Goal: Download file/media

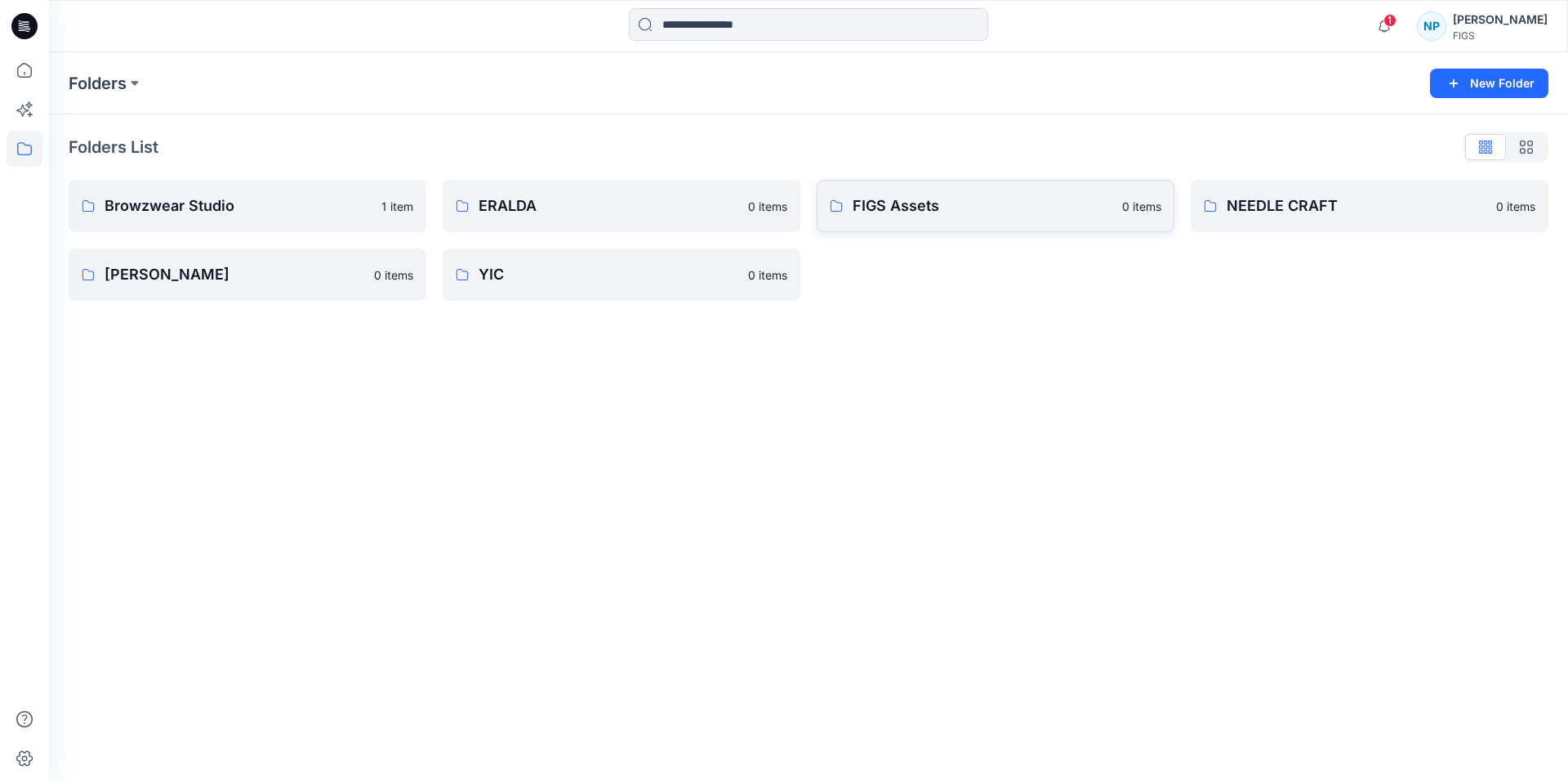
click at [868, 211] on p "FIGS Assets" at bounding box center [982, 206] width 260 height 23
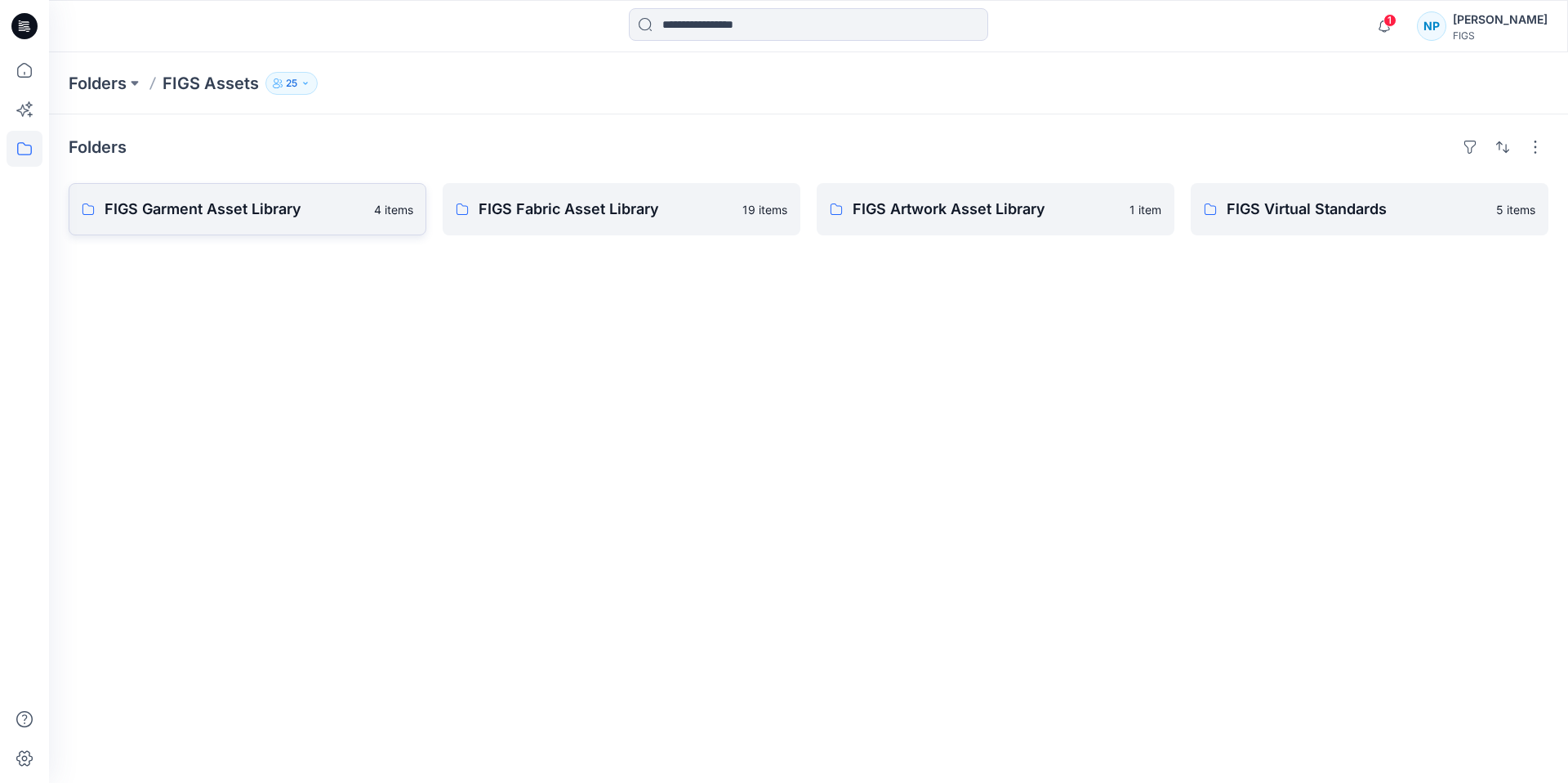
click at [310, 213] on p "FIGS Garment Asset Library" at bounding box center [235, 210] width 260 height 23
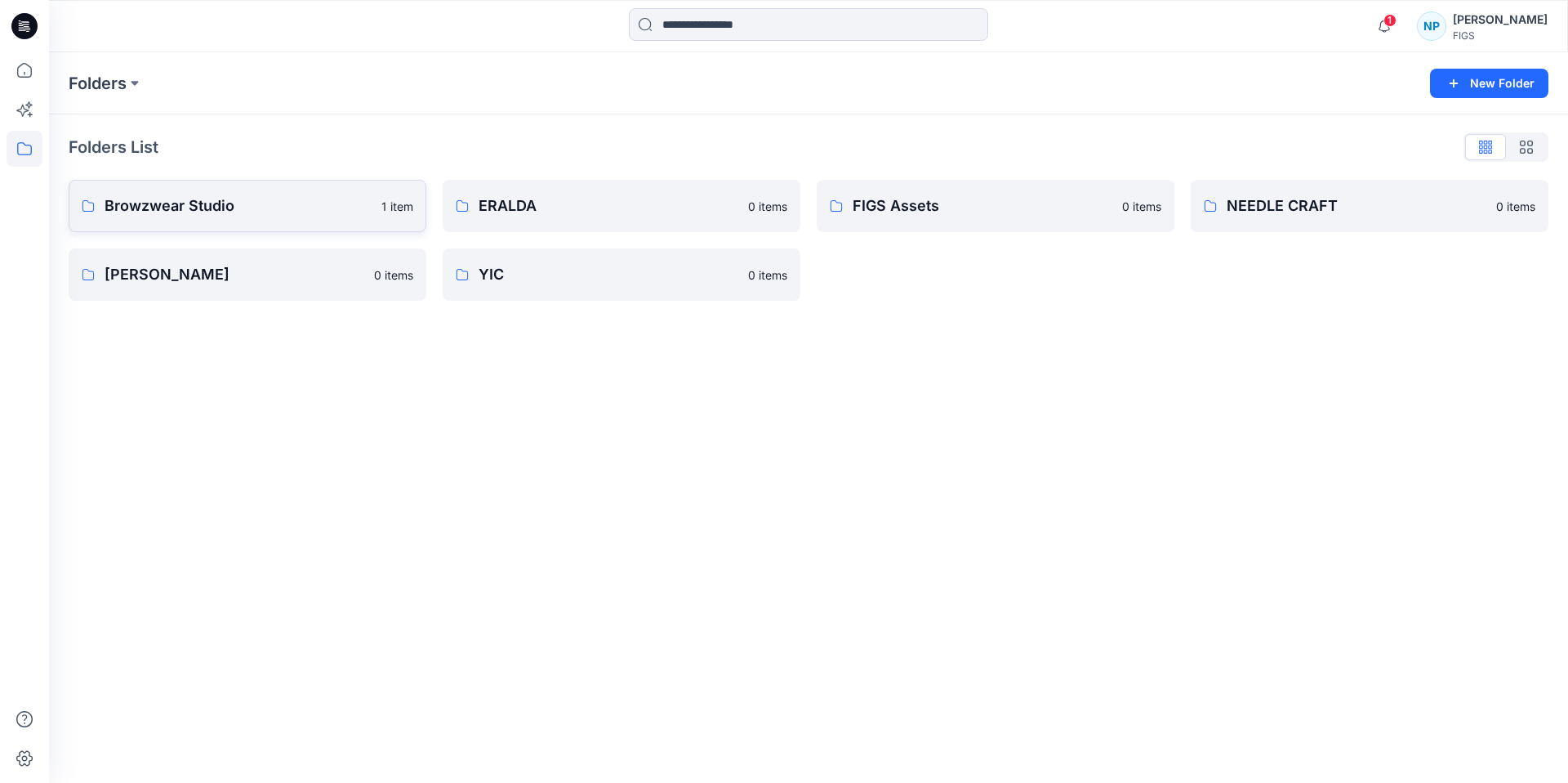
click at [235, 196] on p "Browzwear Studio" at bounding box center [238, 206] width 267 height 23
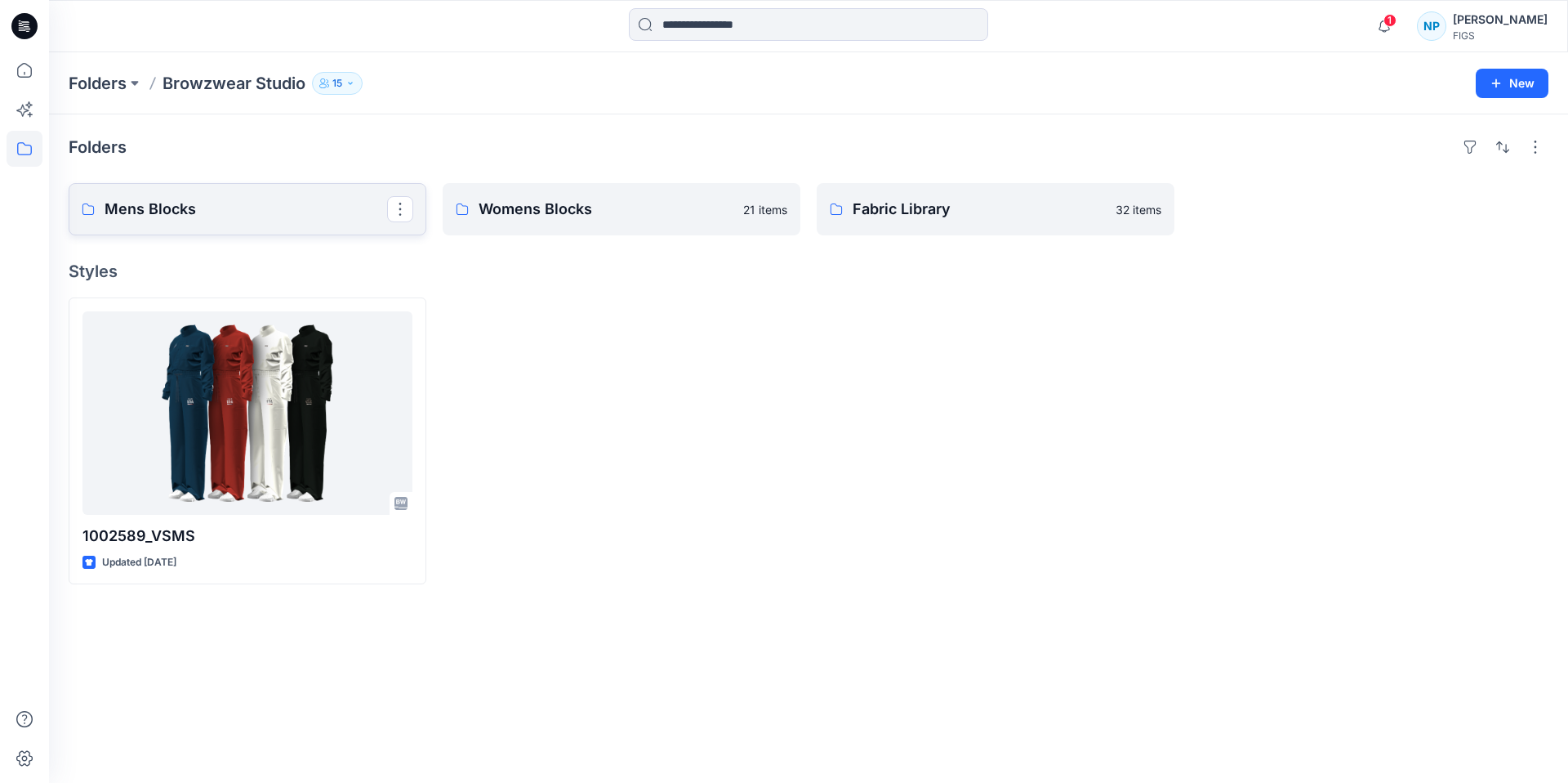
click at [278, 214] on p "Mens Blocks" at bounding box center [246, 210] width 283 height 23
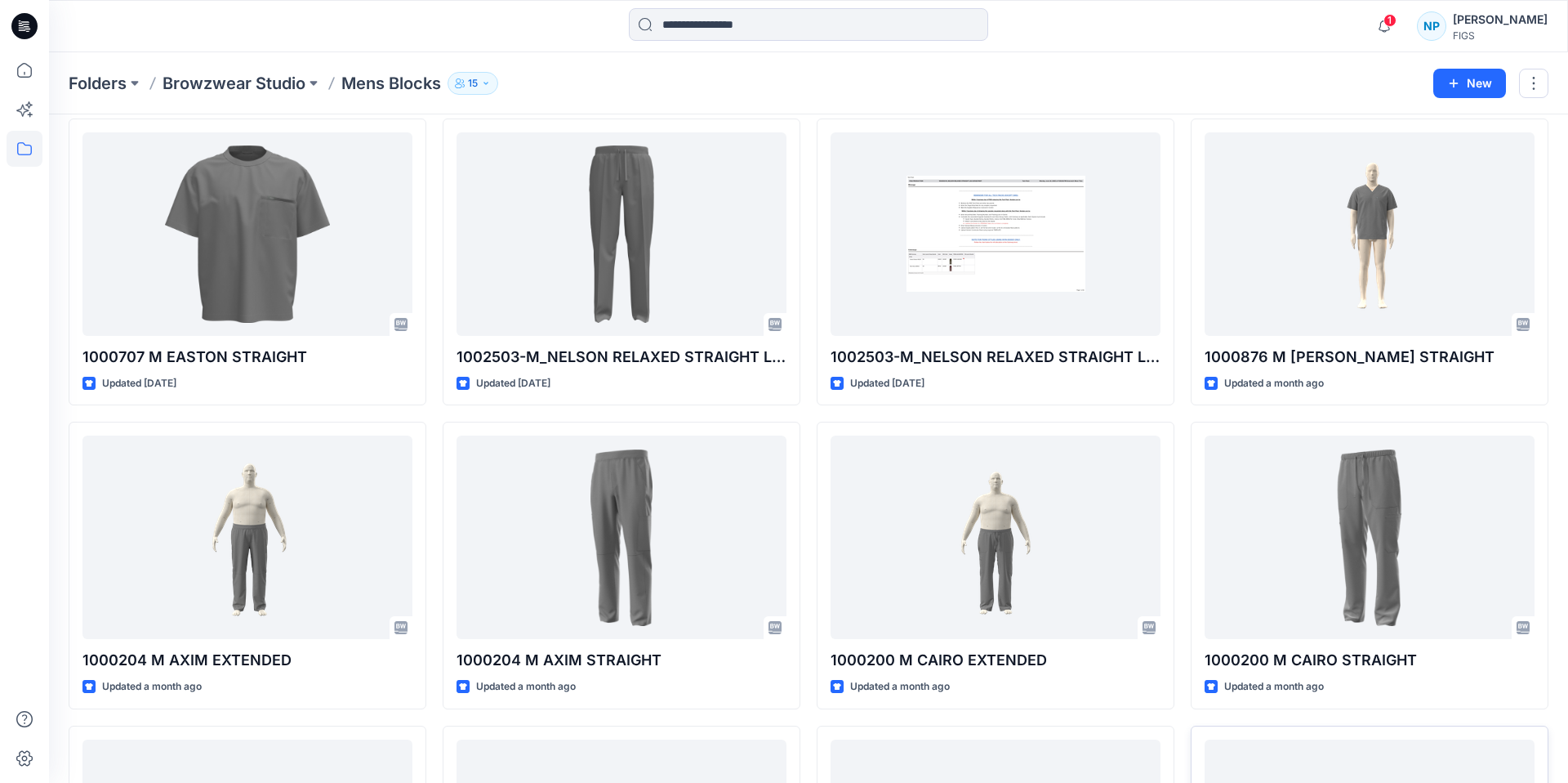
scroll to position [669, 0]
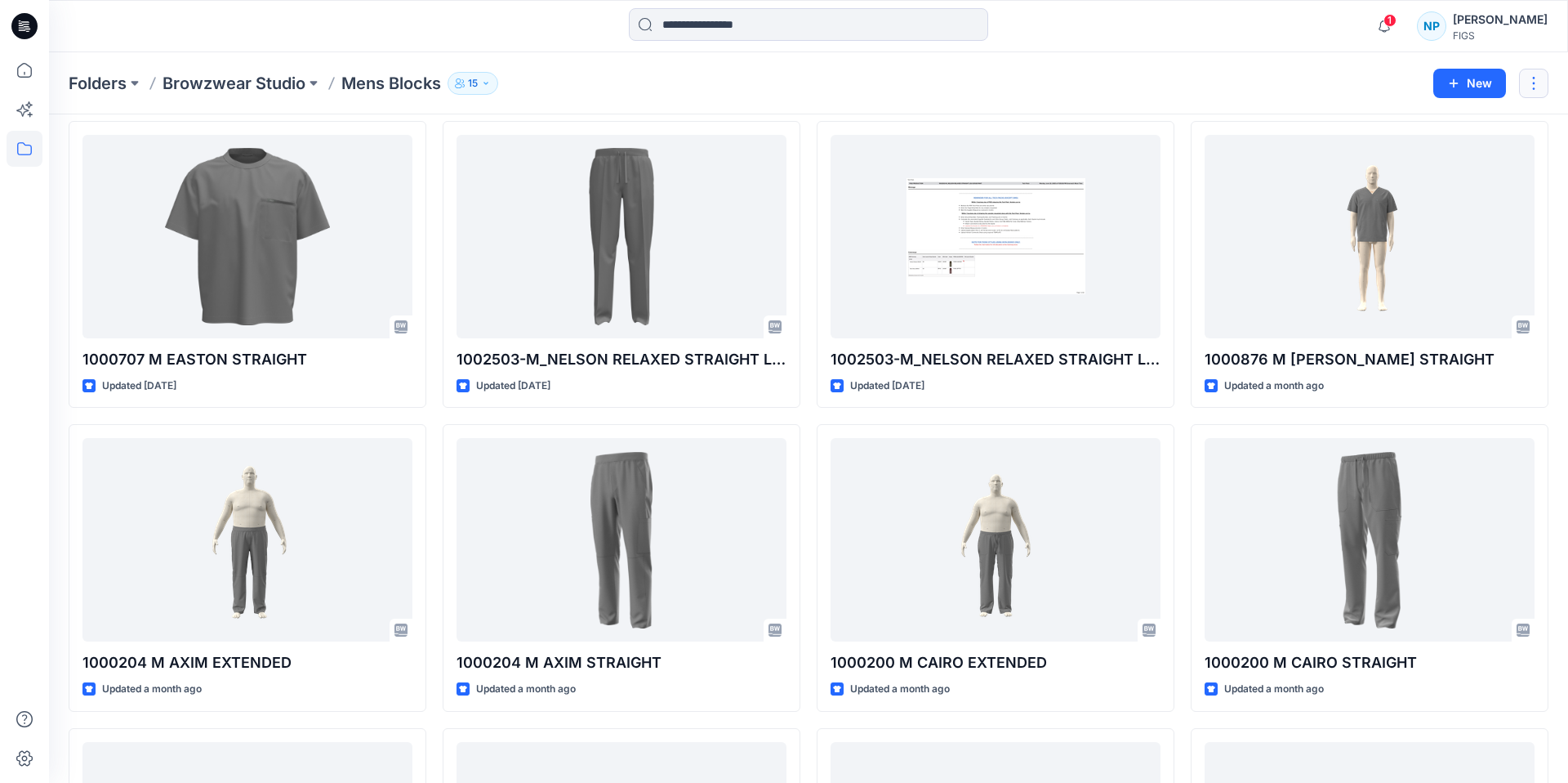
click at [1537, 80] on button "button" at bounding box center [1533, 83] width 30 height 30
click at [1204, 97] on div "Folders Browzwear Studio Mens Blocks 15 New Edit Delete Folder" at bounding box center [809, 82] width 1519 height 62
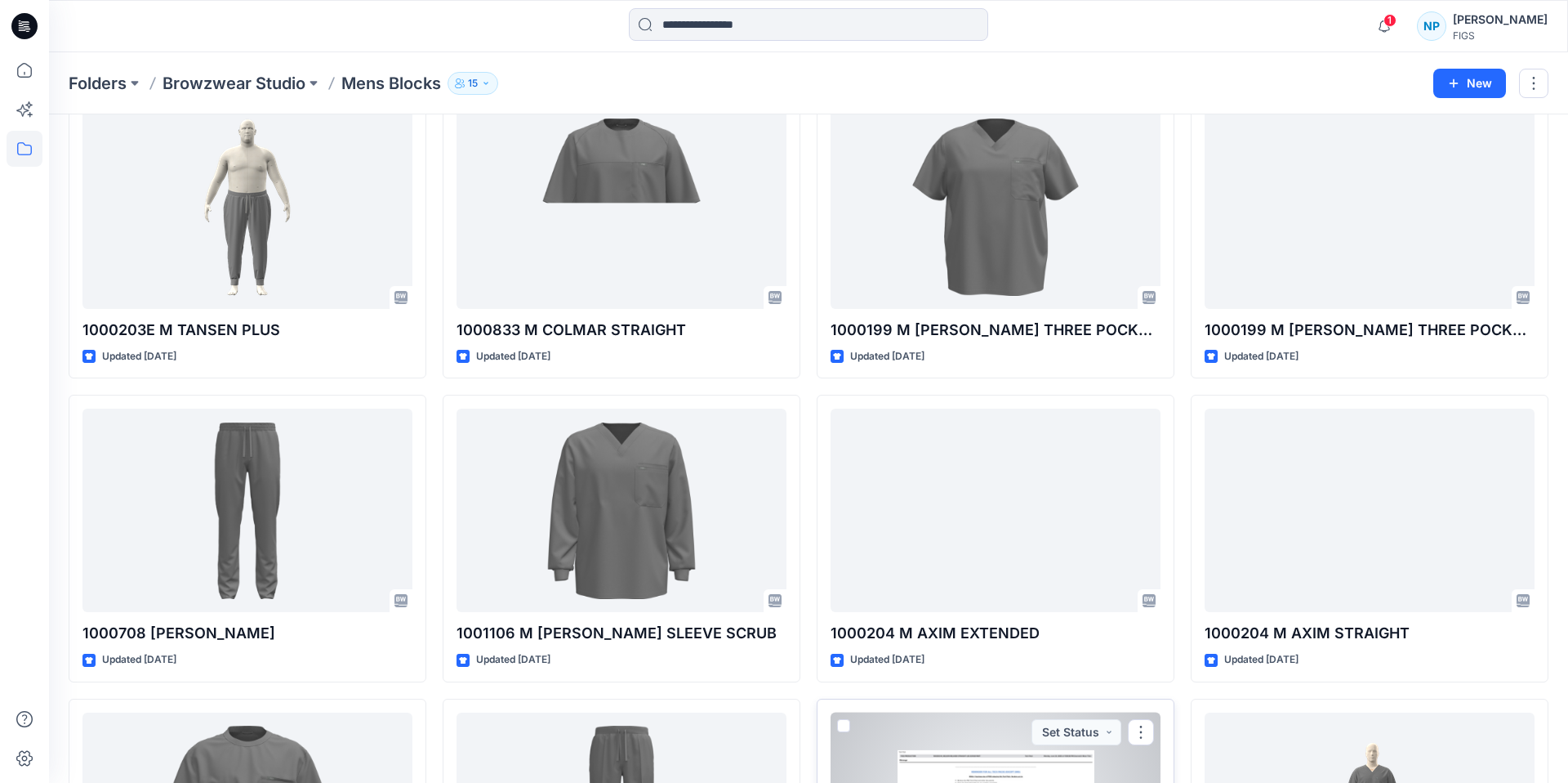
scroll to position [0, 0]
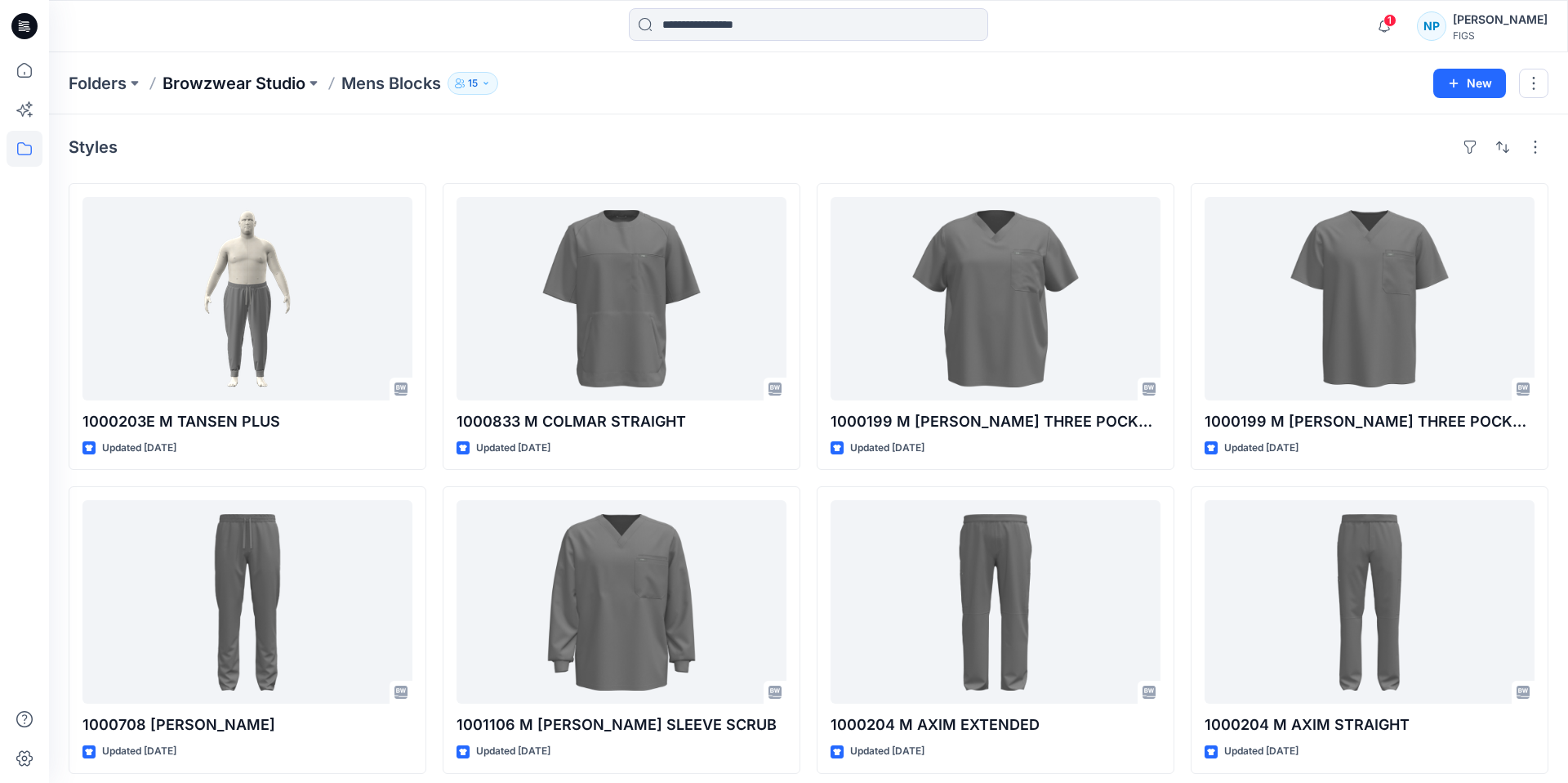
click at [244, 78] on p "Browzwear Studio" at bounding box center [234, 83] width 143 height 23
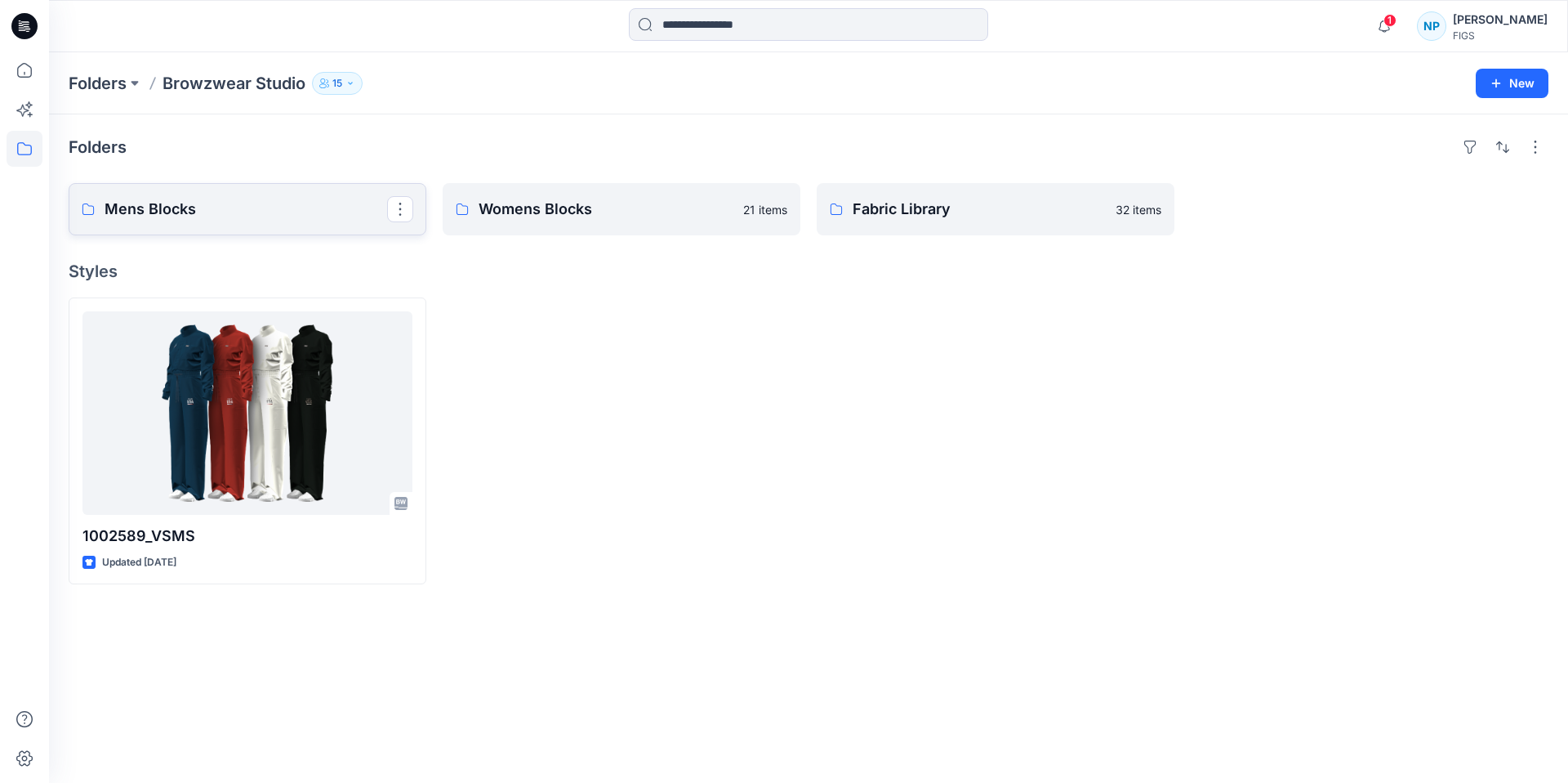
click at [262, 217] on p "Mens Blocks" at bounding box center [246, 210] width 283 height 23
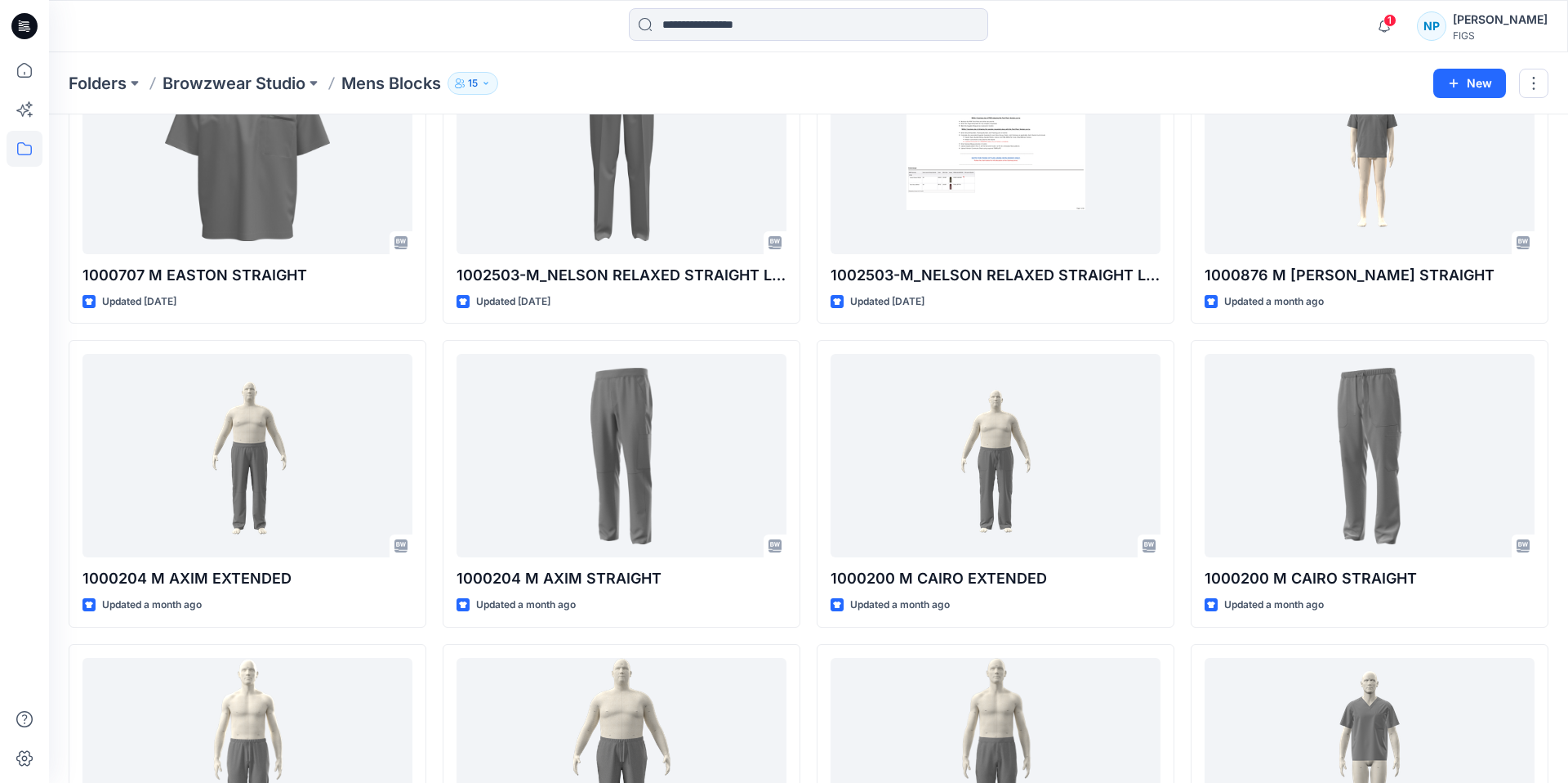
scroll to position [759, 0]
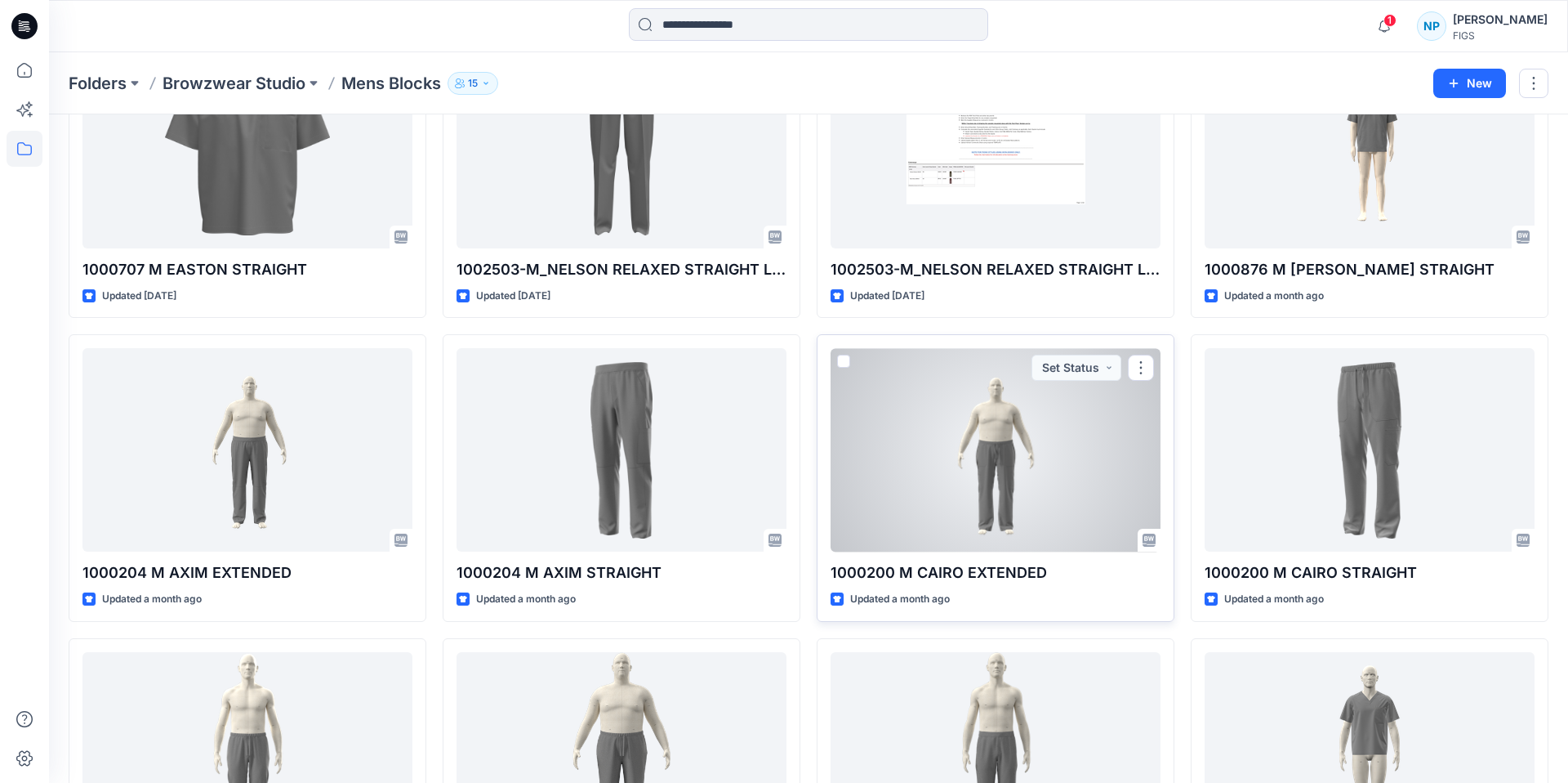
click at [975, 453] on div at bounding box center [996, 450] width 330 height 203
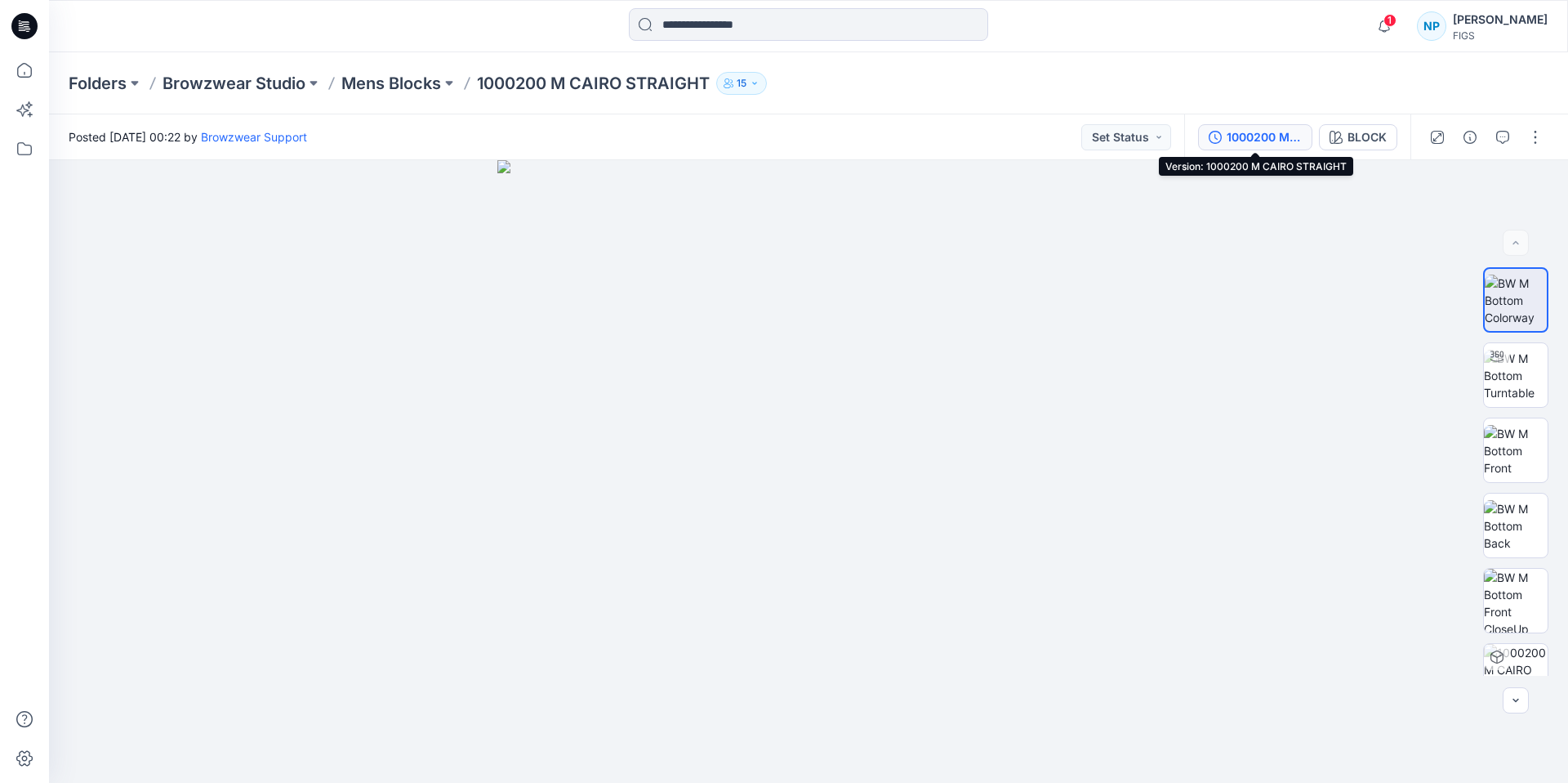
click at [1261, 145] on div "1000200 M CAIRO STRAIGHT" at bounding box center [1264, 137] width 75 height 18
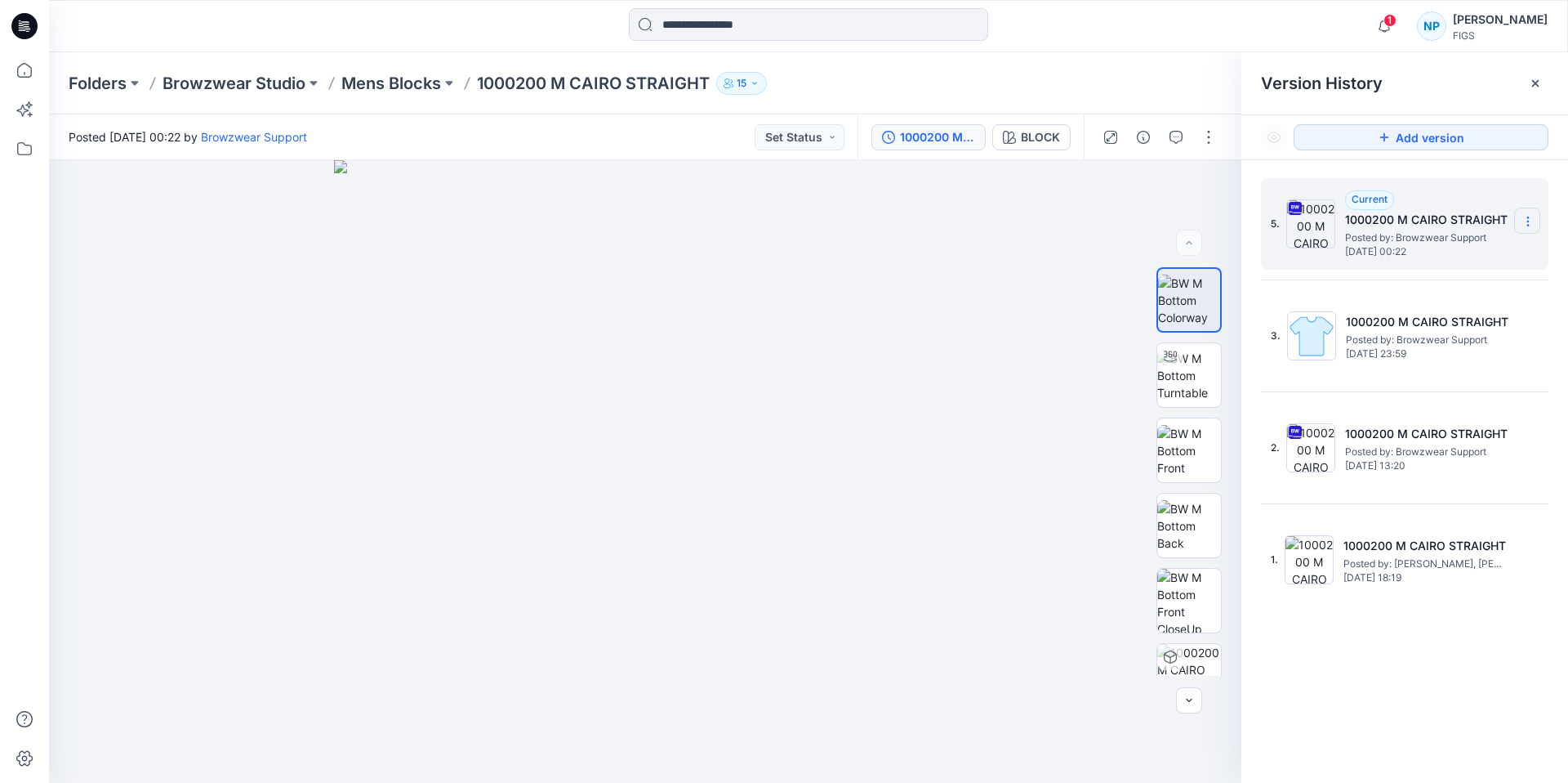
click at [1518, 222] on section at bounding box center [1527, 220] width 26 height 26
click at [1501, 252] on span "Download Source BW File" at bounding box center [1445, 254] width 136 height 20
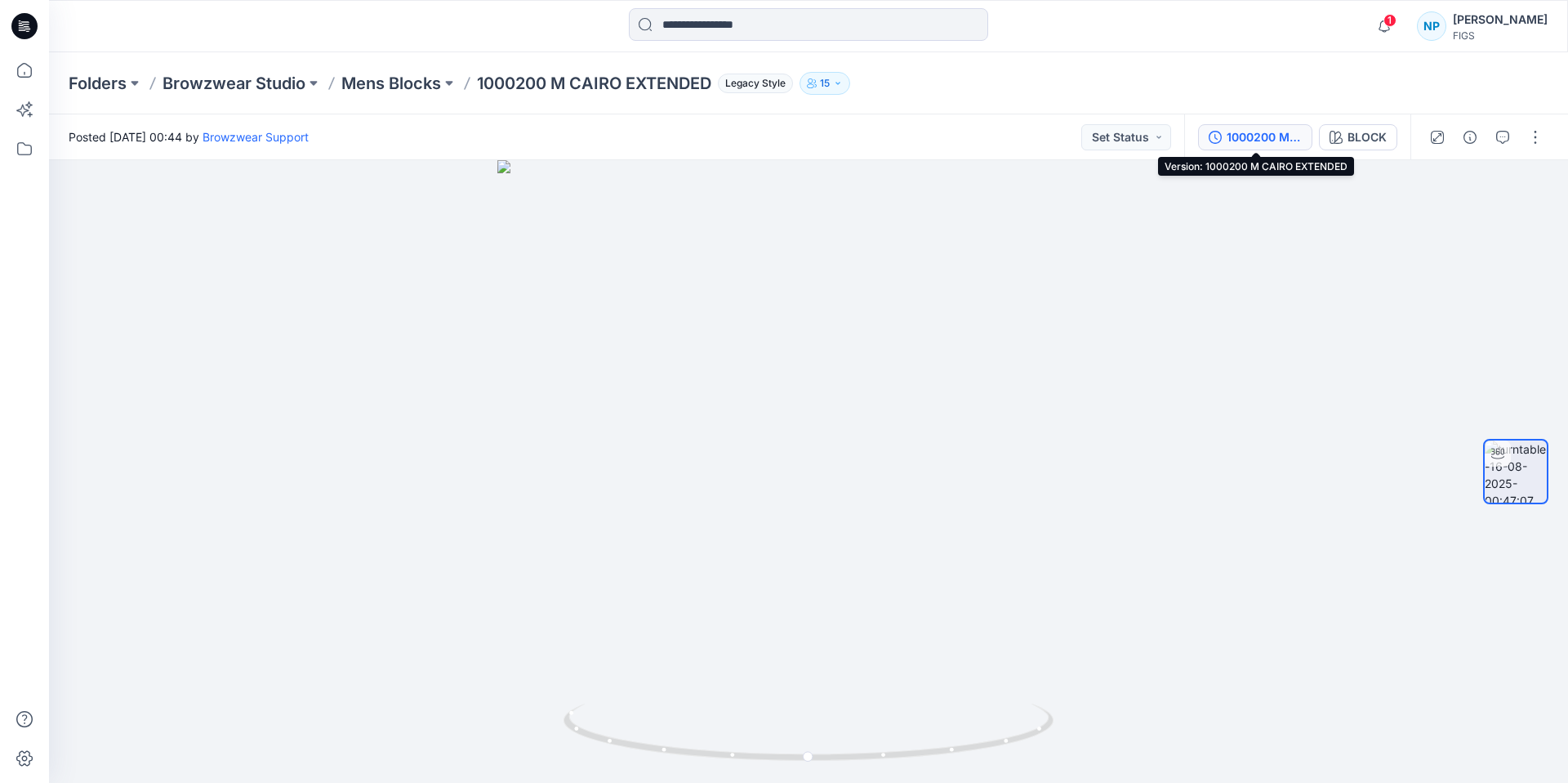
click at [1220, 134] on icon "button" at bounding box center [1215, 137] width 13 height 13
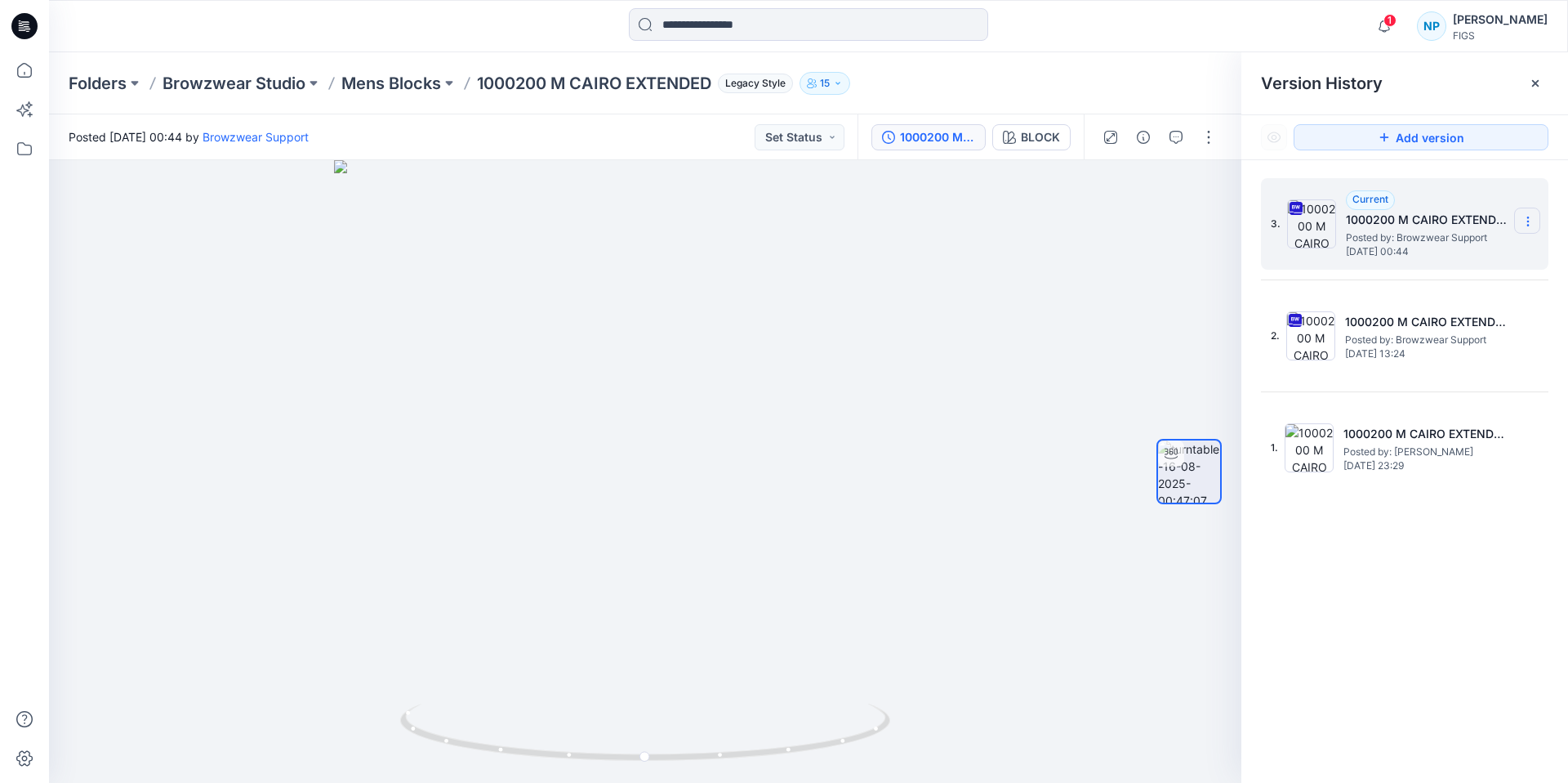
click at [1525, 215] on icon at bounding box center [1528, 221] width 13 height 13
click at [1442, 254] on span "Download Source BW File" at bounding box center [1445, 254] width 136 height 20
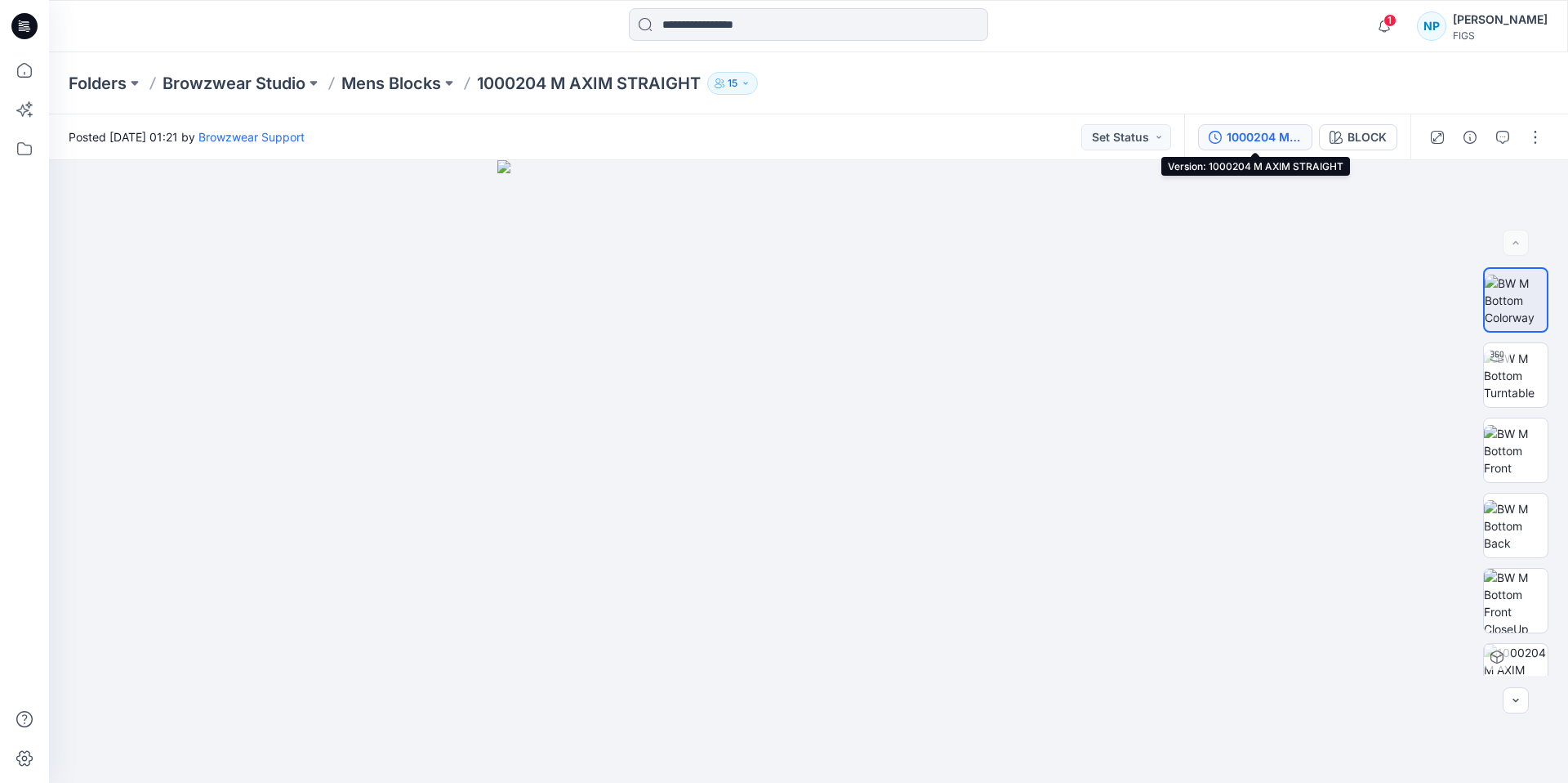
click at [1239, 138] on div "1000204 M AXIM STRAIGHT" at bounding box center [1264, 137] width 75 height 18
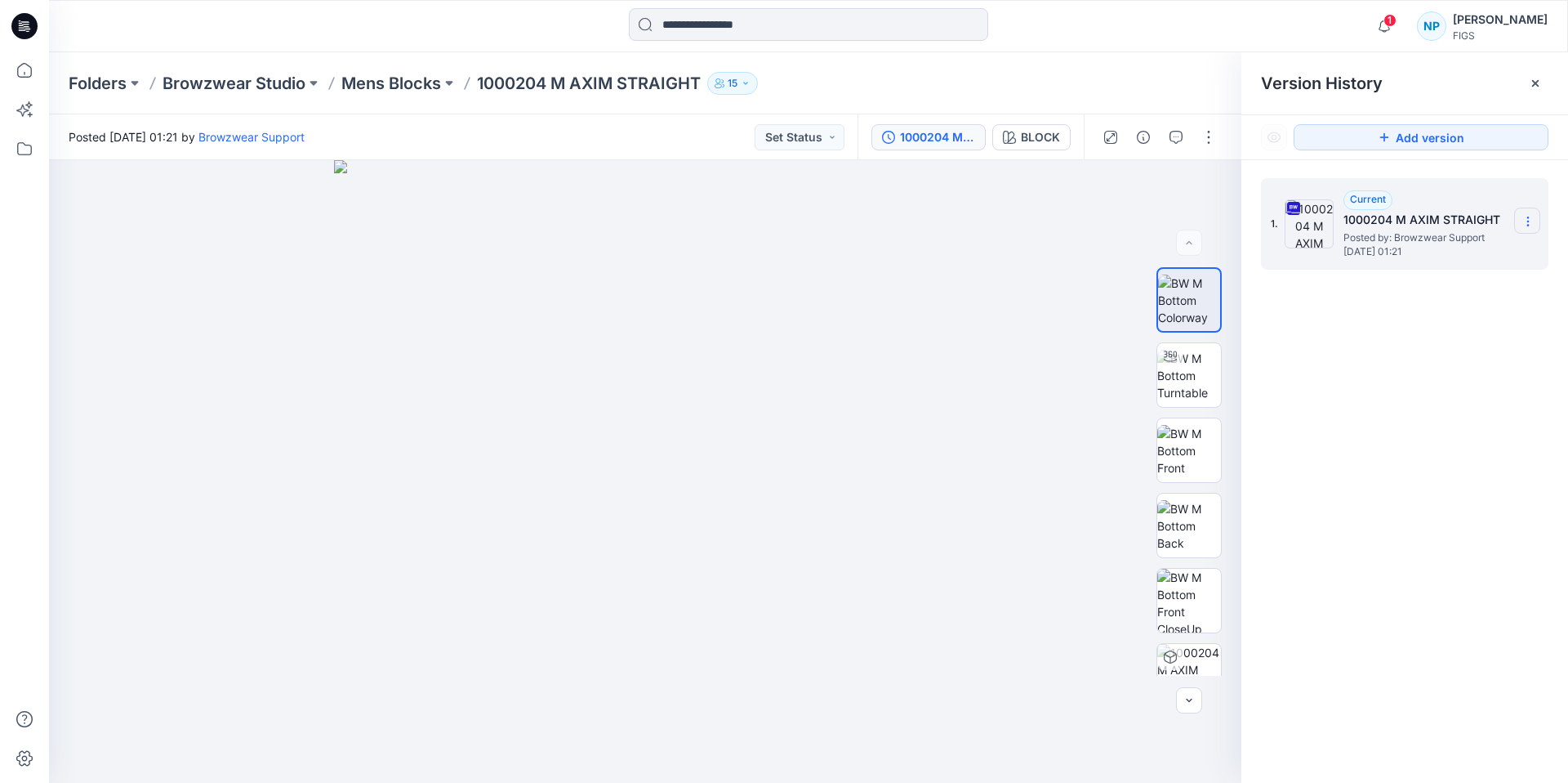
click at [1523, 217] on icon at bounding box center [1528, 221] width 13 height 13
click at [1484, 259] on span "Download Source BW File" at bounding box center [1445, 254] width 136 height 20
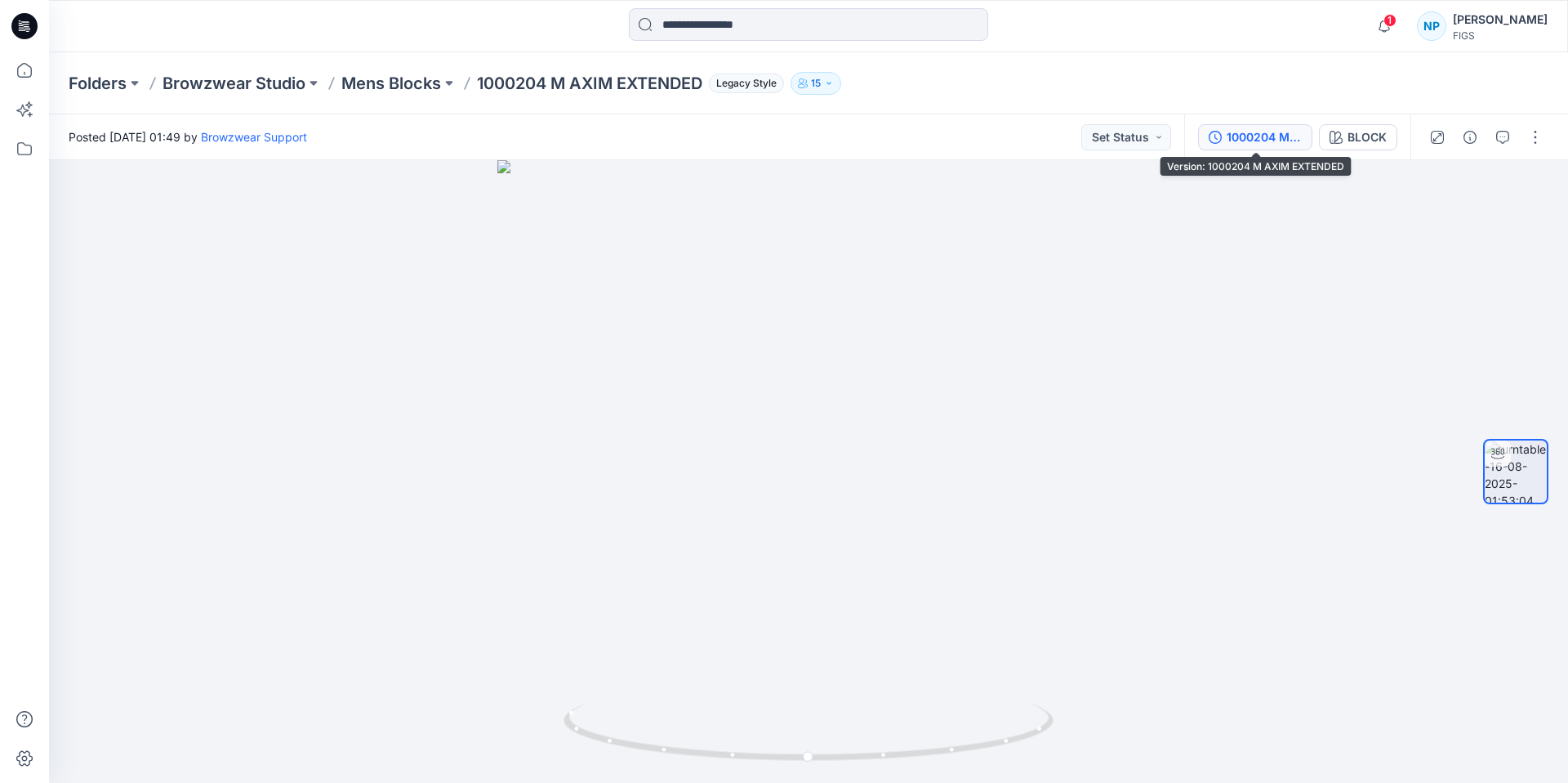
click at [1270, 142] on div "1000204 M AXIM EXTENDED" at bounding box center [1264, 137] width 75 height 18
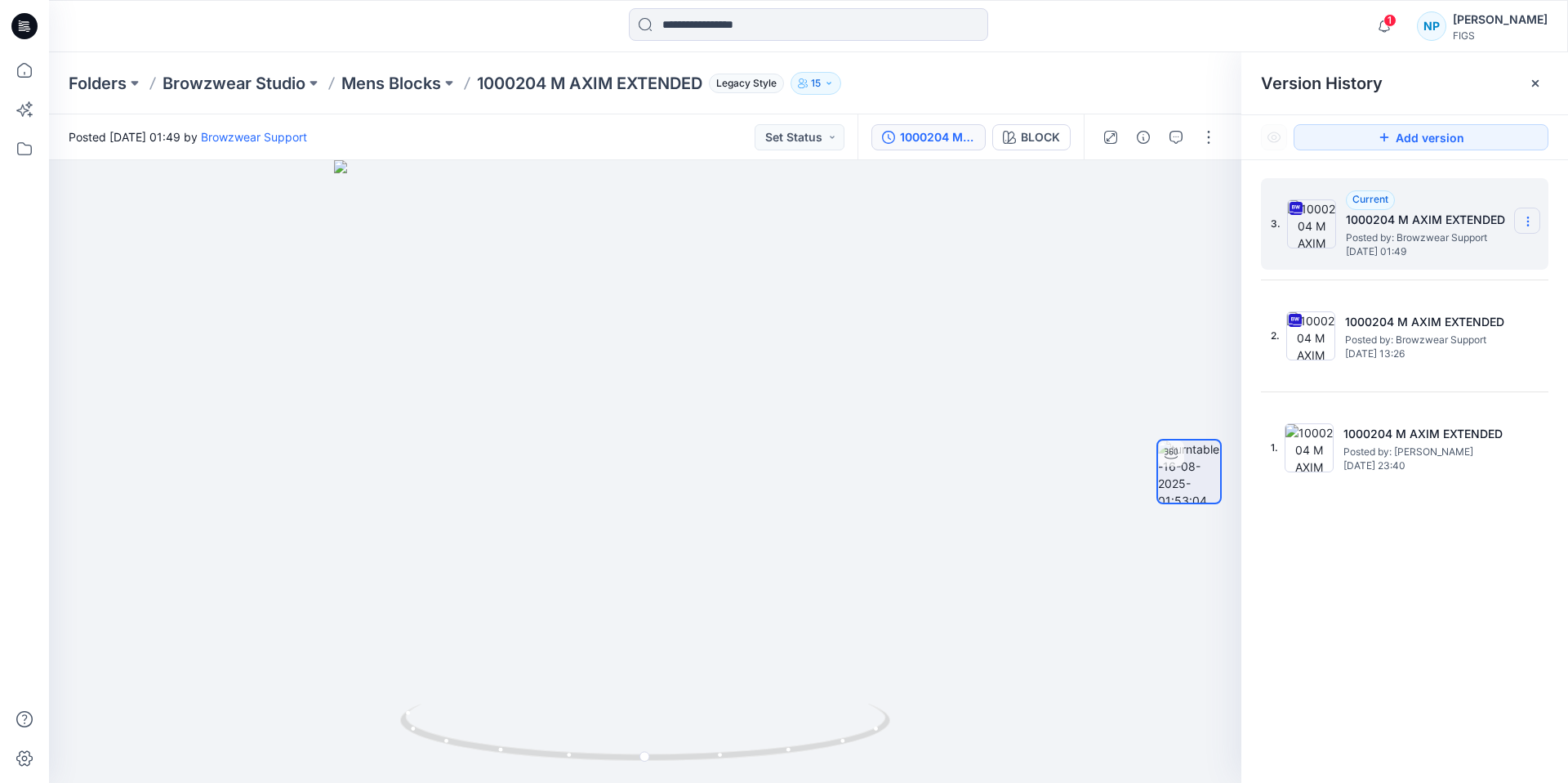
click at [1537, 219] on section at bounding box center [1527, 220] width 26 height 26
click at [1472, 261] on span "Download Source BW File" at bounding box center [1445, 254] width 136 height 20
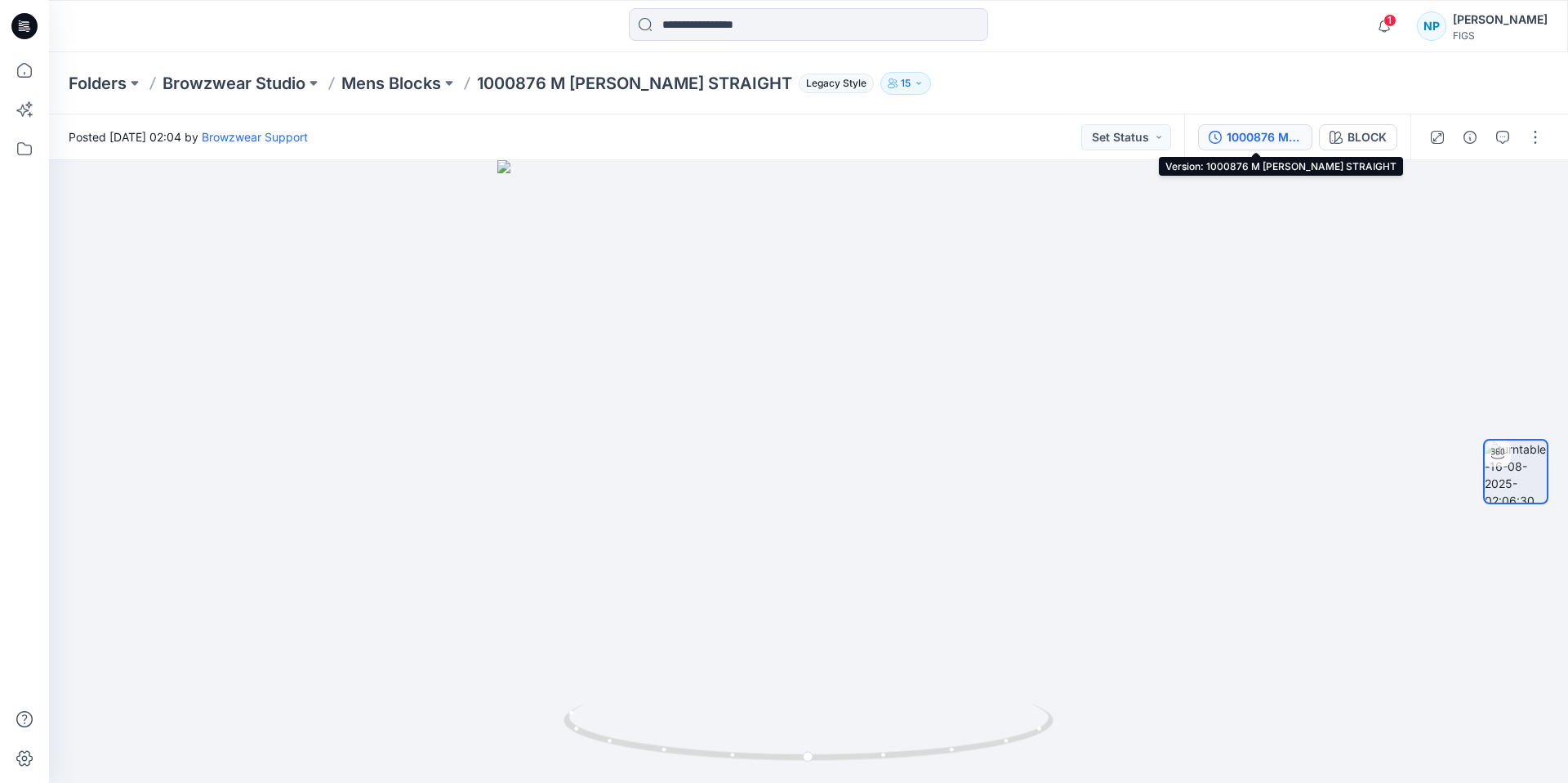
click at [1268, 132] on div "1000876 M BAKER STRAIGHT" at bounding box center [1264, 137] width 75 height 18
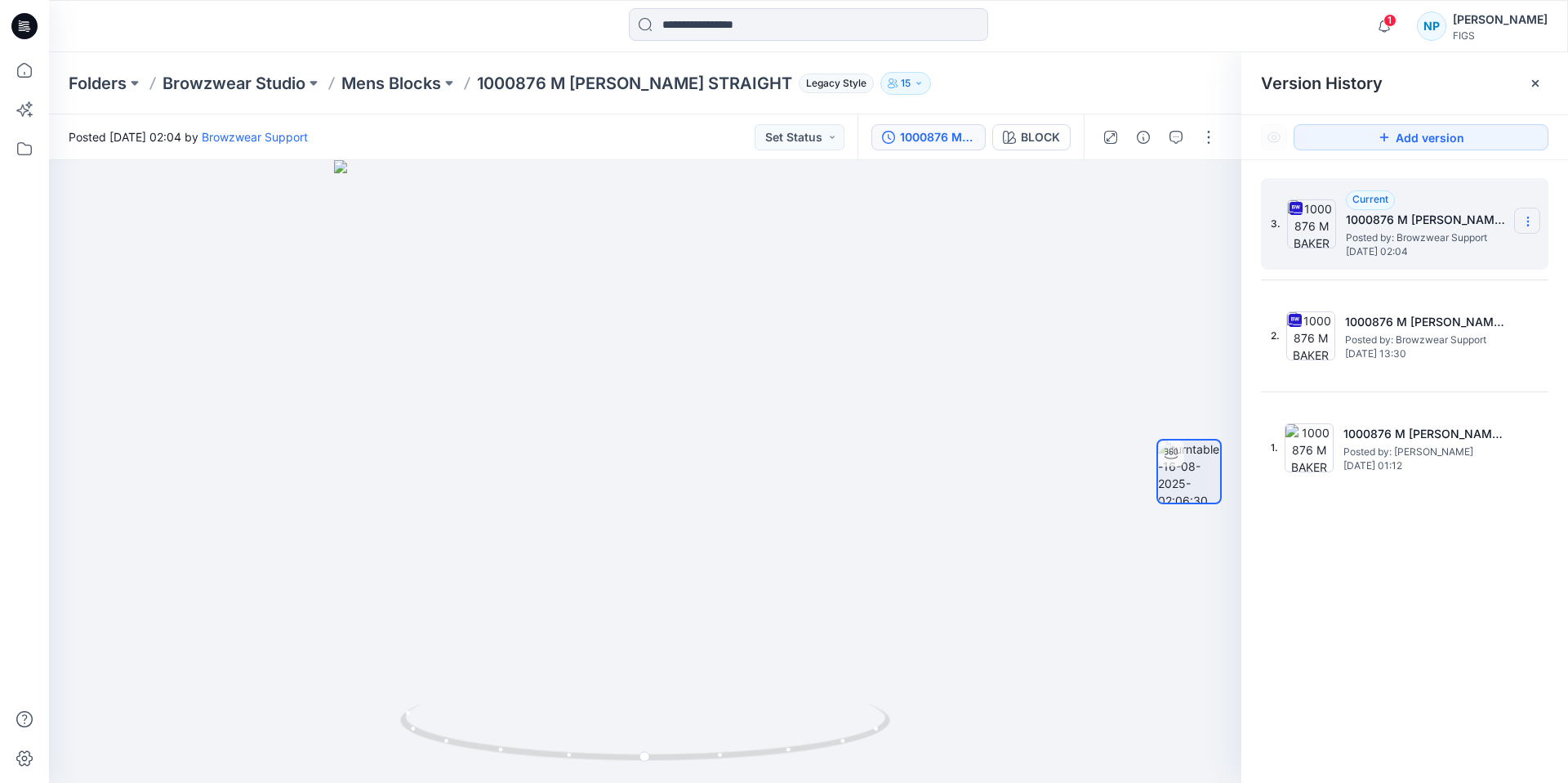
click at [1527, 215] on icon at bounding box center [1528, 221] width 13 height 13
click at [1495, 258] on span "Download Source BW File" at bounding box center [1445, 254] width 136 height 20
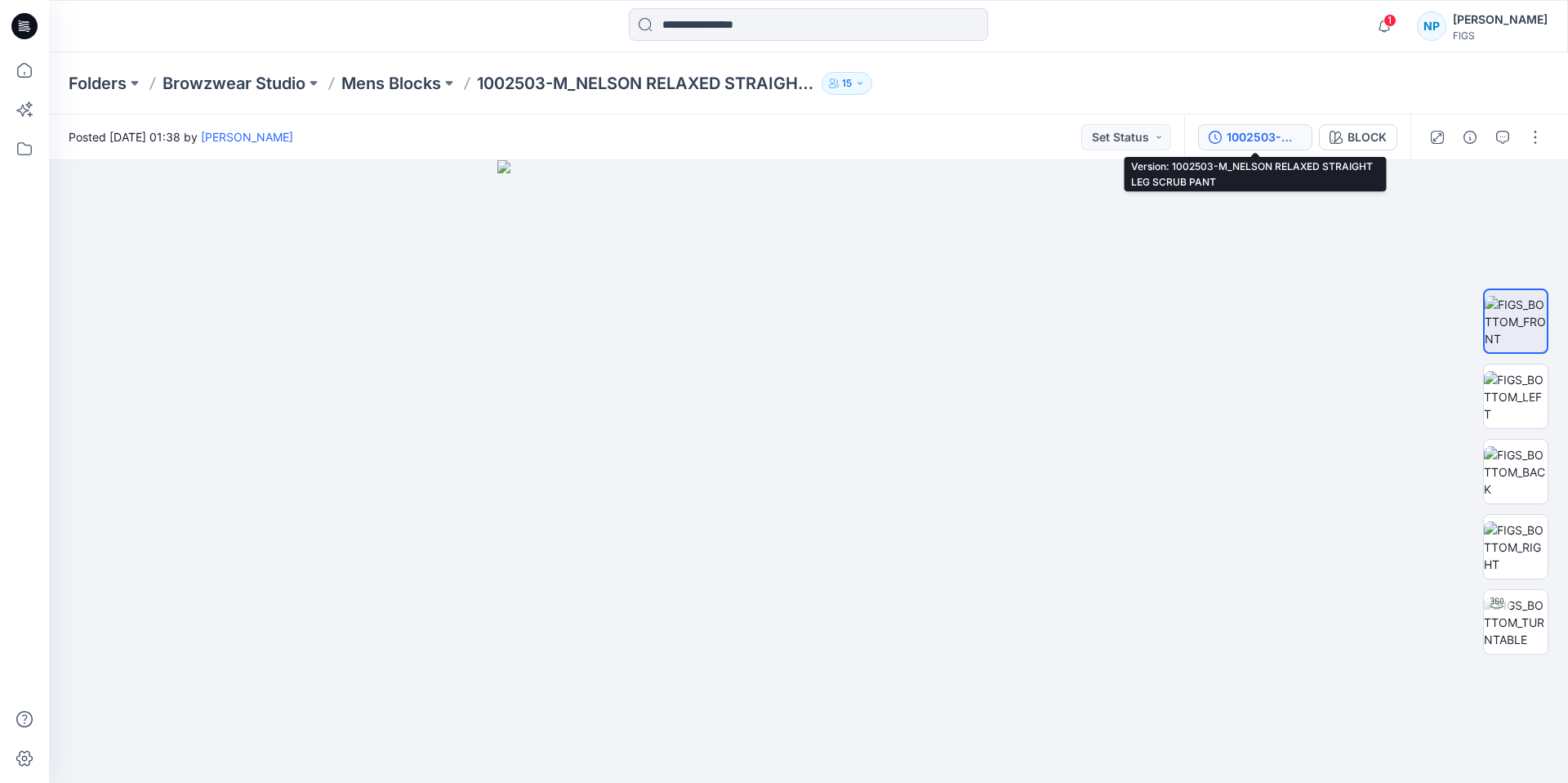
click at [1256, 144] on div "1002503-M_NELSON RELAXED STRAIGHT LEG SCRUB PANT" at bounding box center [1264, 137] width 75 height 18
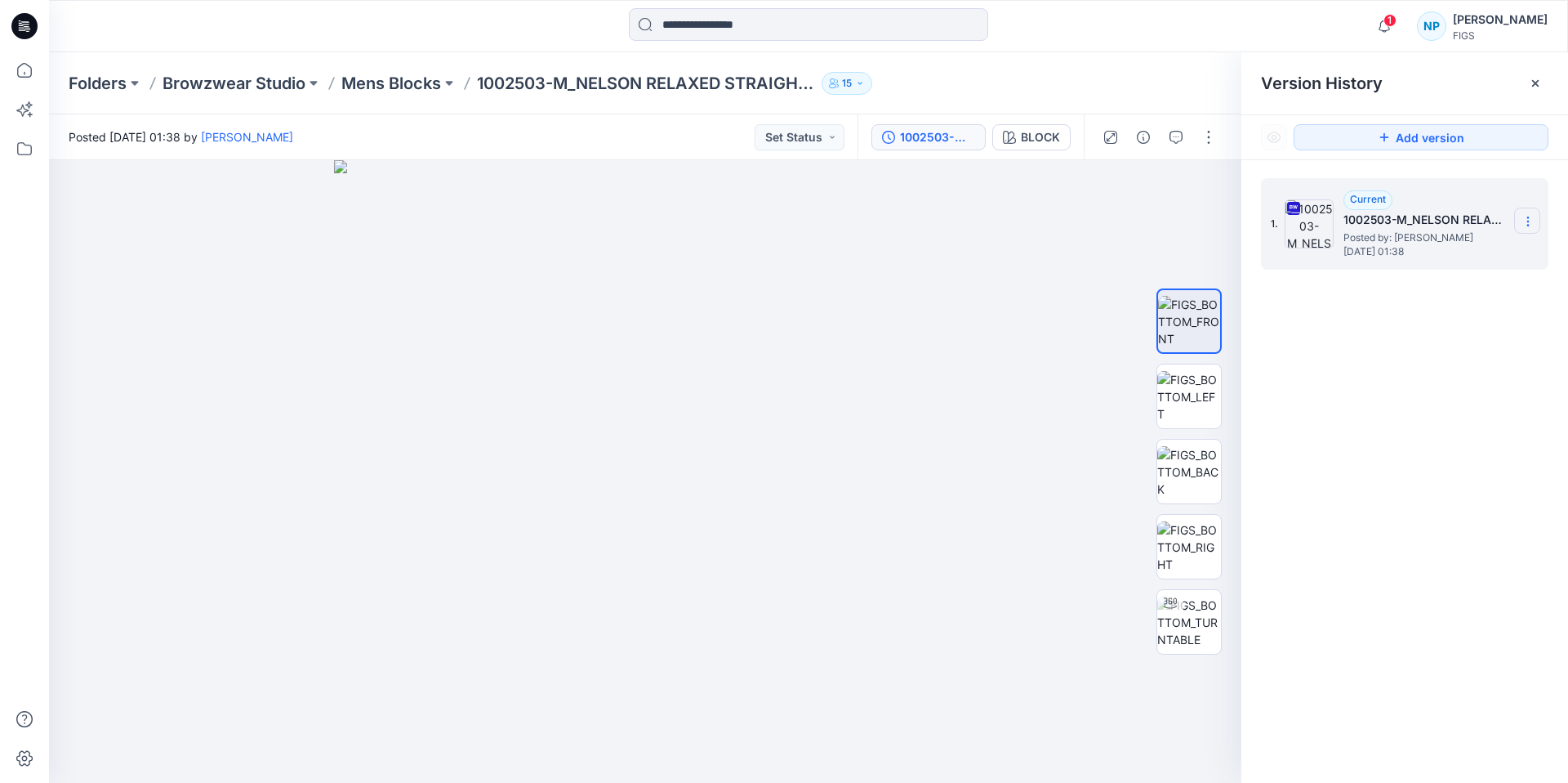
click at [1534, 217] on icon at bounding box center [1528, 221] width 13 height 13
click at [1495, 254] on span "Download Source BW File" at bounding box center [1445, 254] width 136 height 20
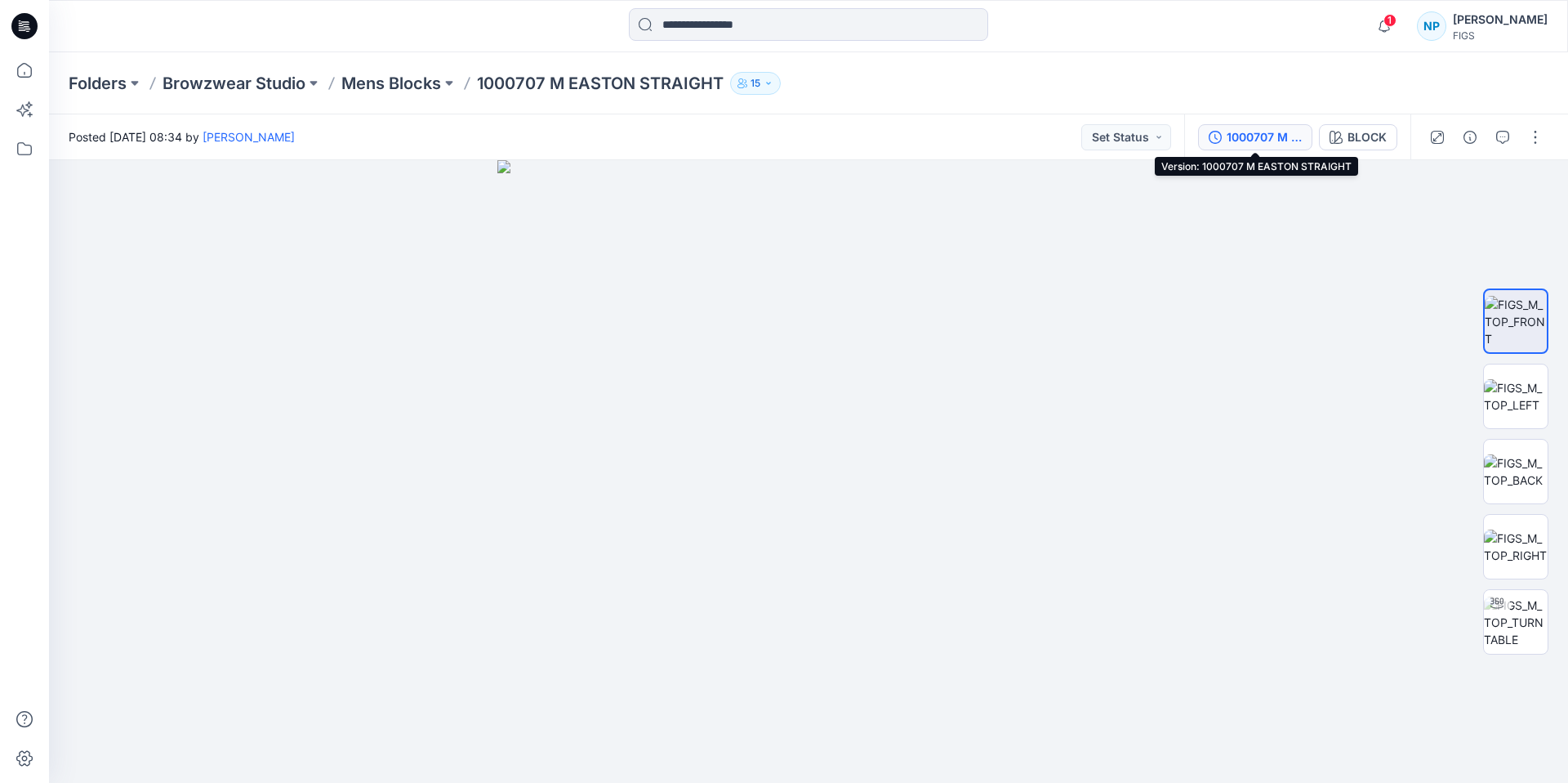
click at [1290, 142] on div "1000707 M EASTON STRAIGHT" at bounding box center [1264, 137] width 75 height 18
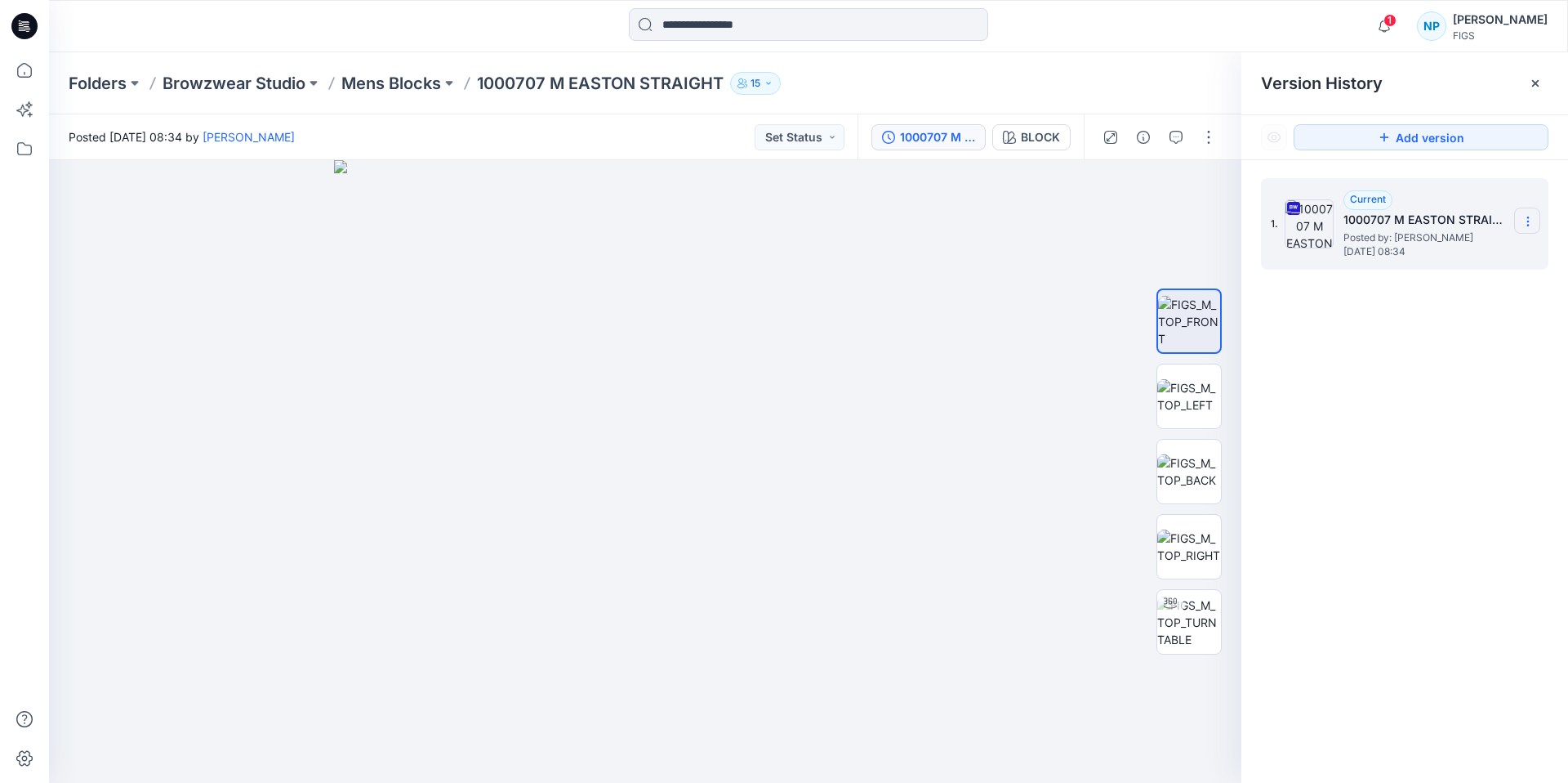
click at [1524, 216] on icon at bounding box center [1528, 221] width 13 height 13
click at [1494, 254] on span "Download Source BW File" at bounding box center [1445, 254] width 136 height 20
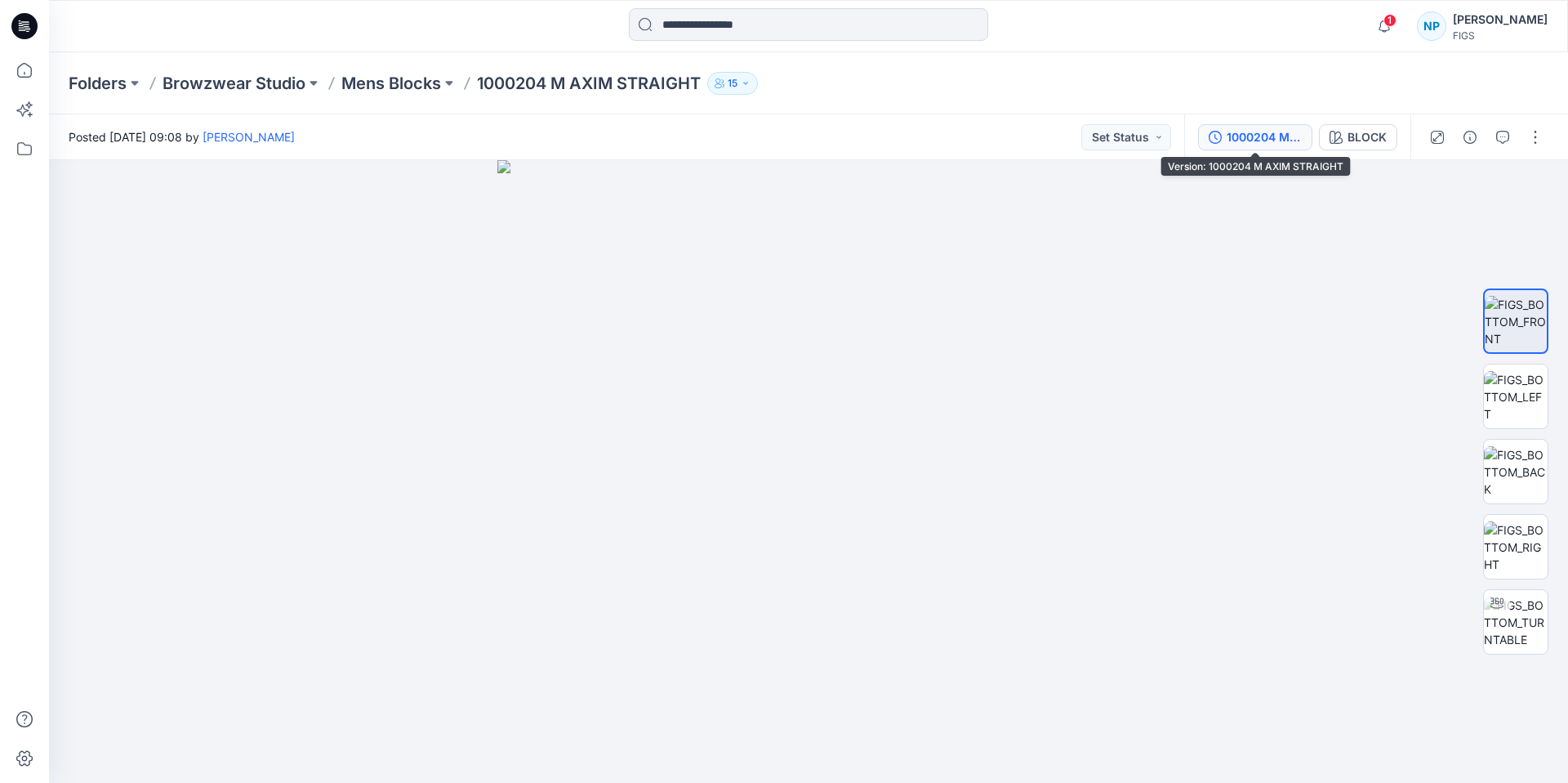
click at [1257, 145] on button "1000204 M AXIM STRAIGHT" at bounding box center [1255, 137] width 115 height 26
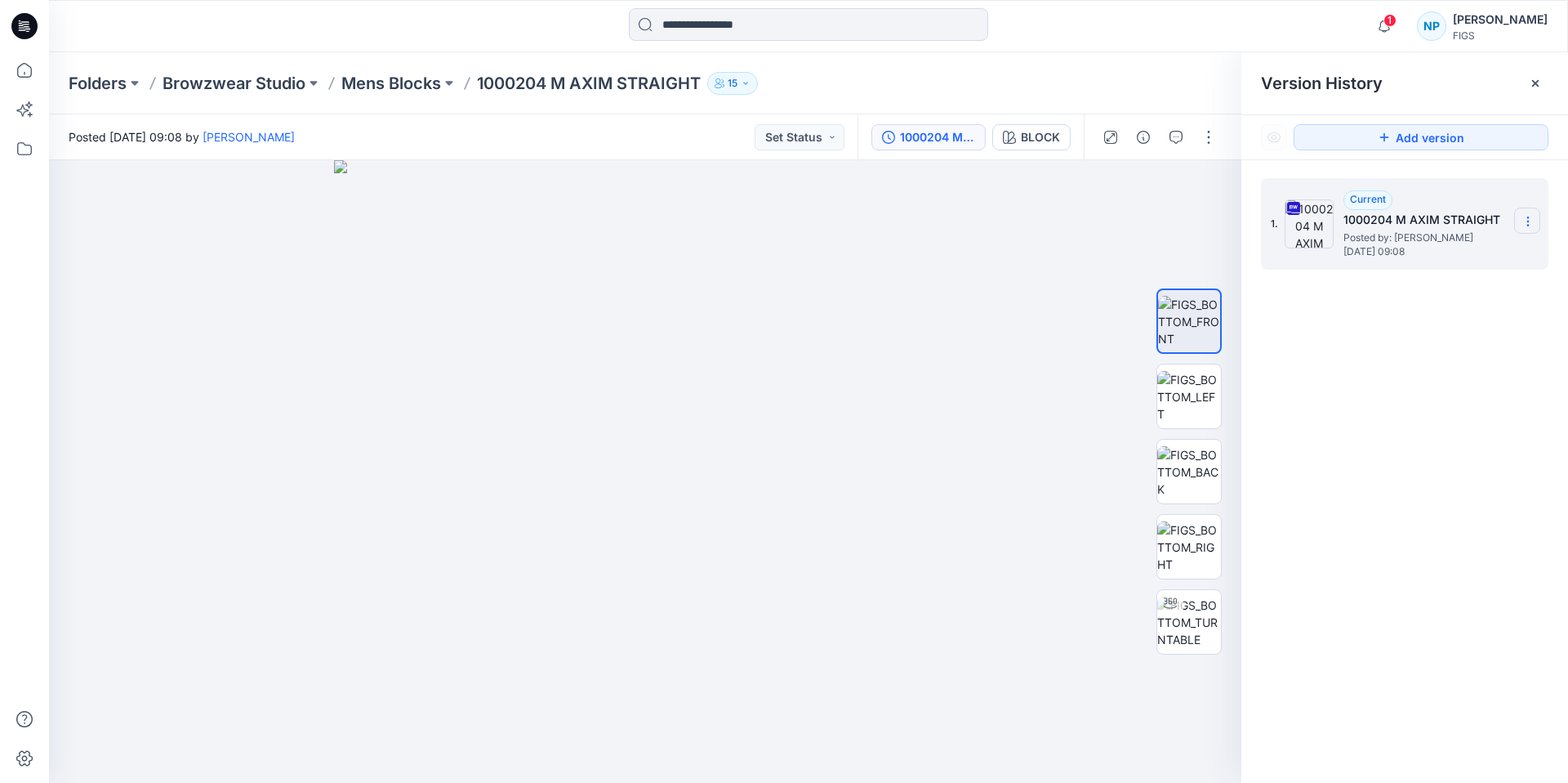
click at [1531, 217] on icon at bounding box center [1528, 221] width 13 height 13
click at [1481, 251] on span "Download Source BW File" at bounding box center [1445, 254] width 136 height 20
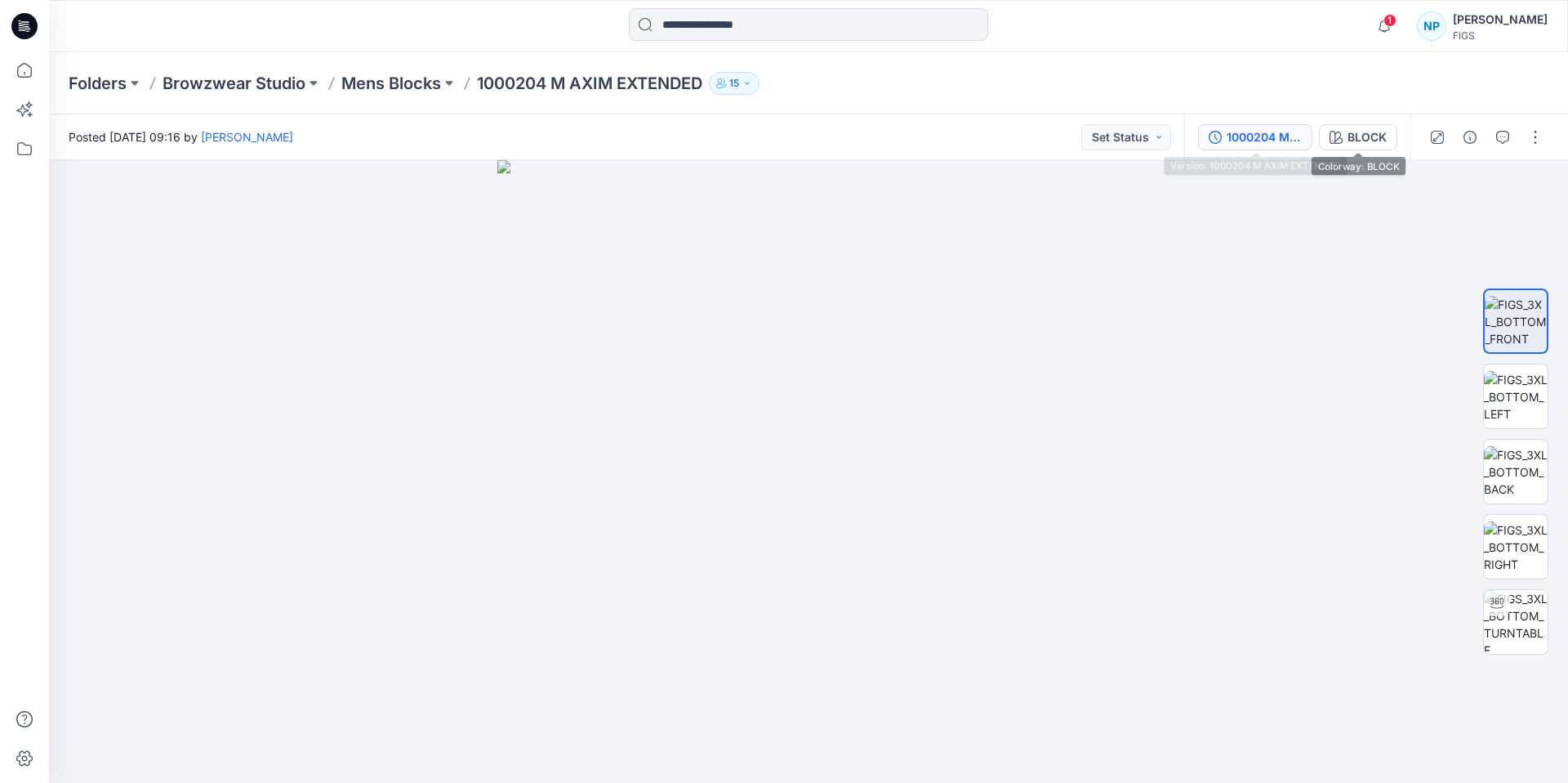
click at [1276, 136] on div "1000204 M AXIM EXTENDED" at bounding box center [1264, 137] width 75 height 18
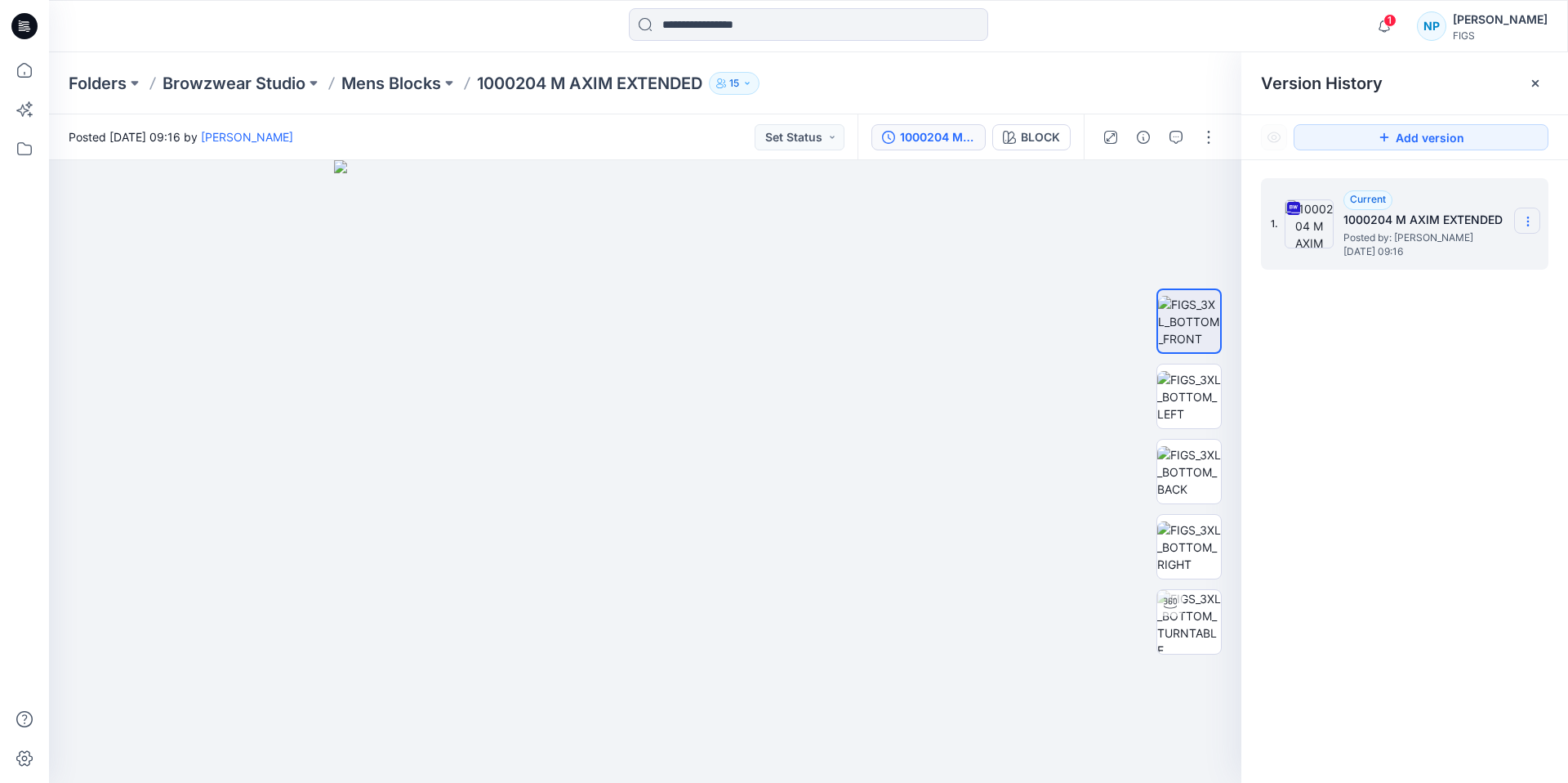
click at [1532, 216] on icon at bounding box center [1528, 221] width 13 height 13
click at [1485, 252] on span "Download Source BW File" at bounding box center [1445, 254] width 136 height 20
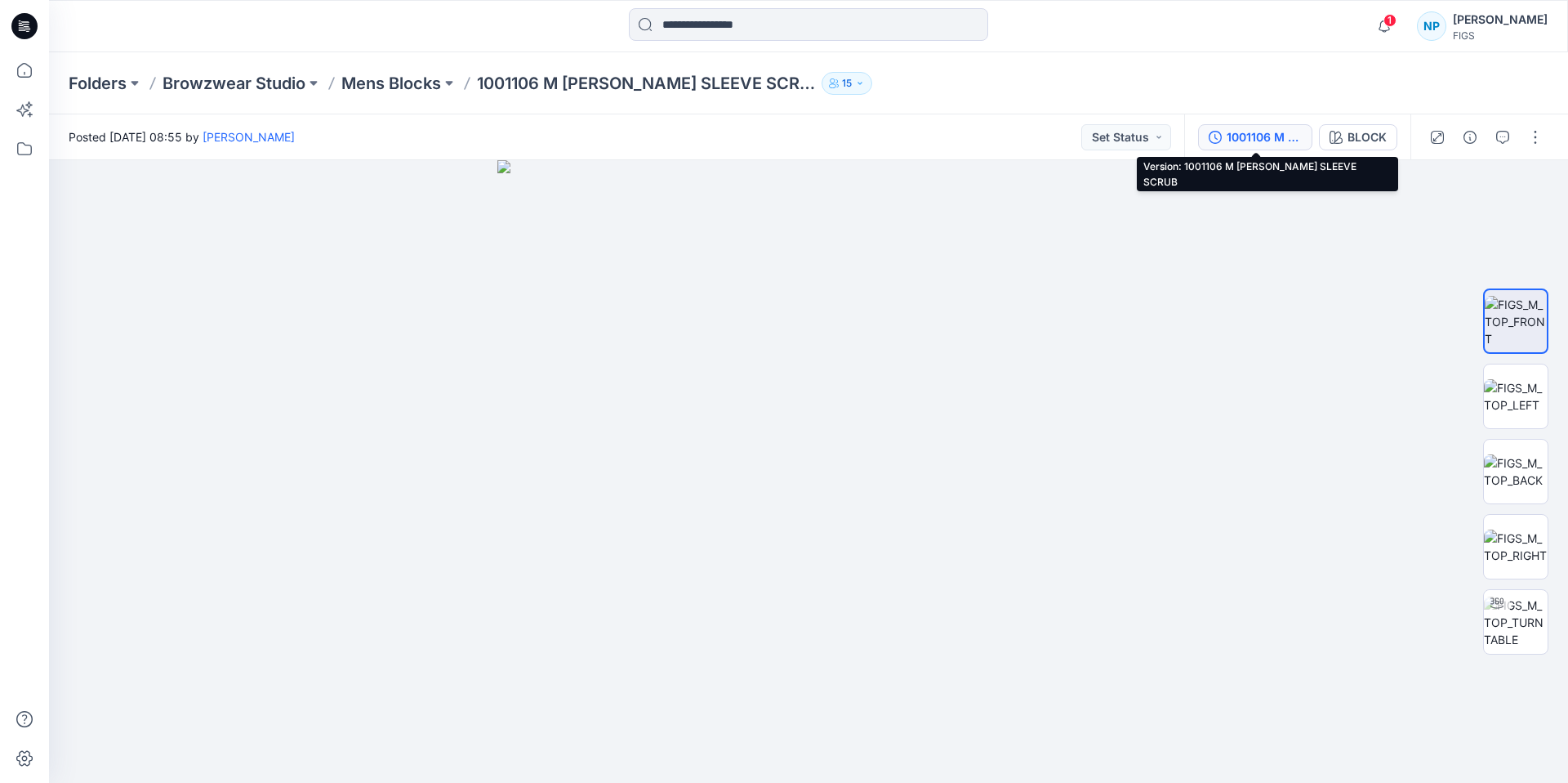
click at [1271, 130] on div "1001106 M [PERSON_NAME] SLEEVE SCRUB" at bounding box center [1264, 137] width 75 height 18
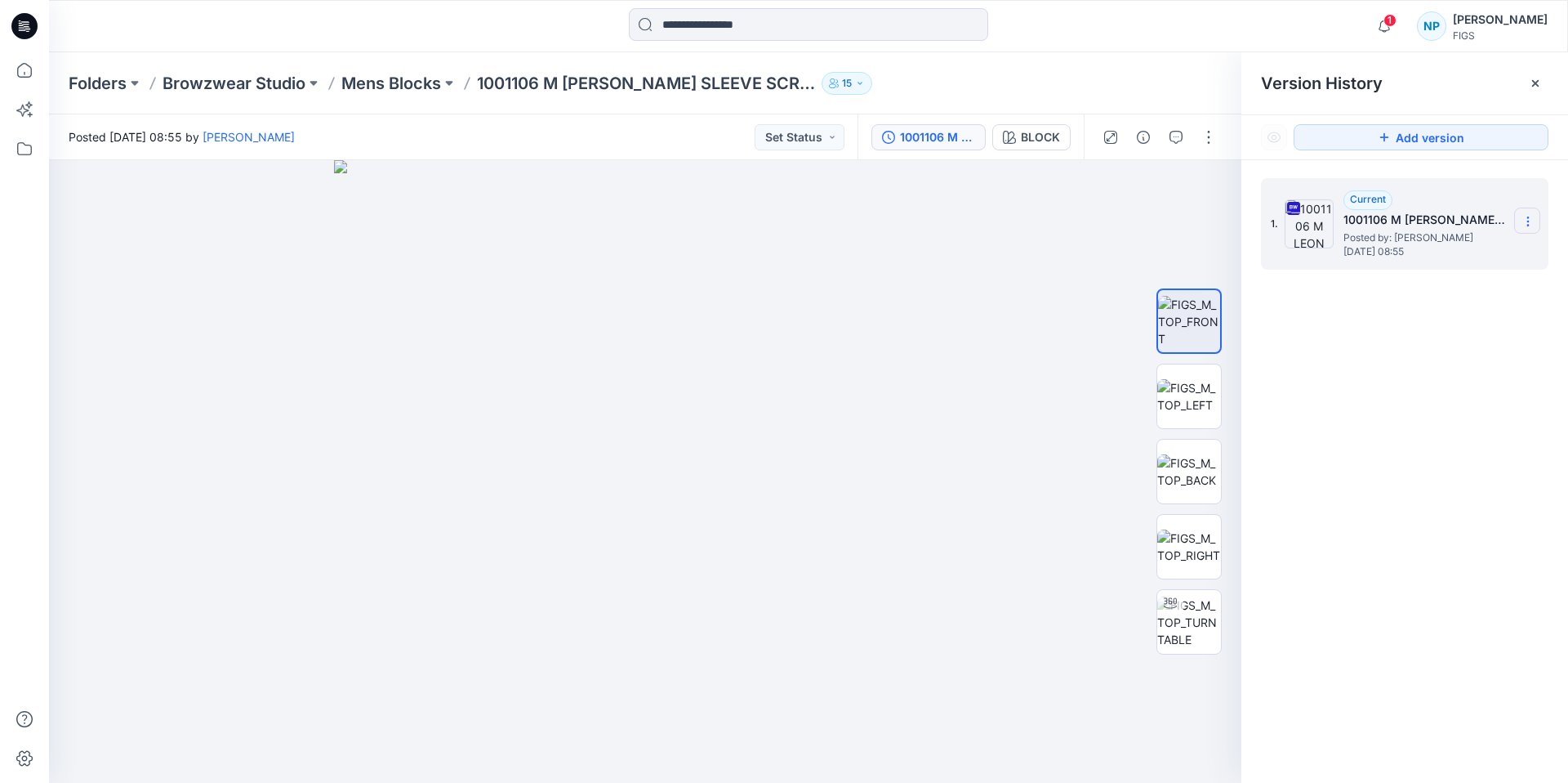
click at [1533, 213] on section at bounding box center [1527, 220] width 26 height 26
click at [1469, 262] on span "Download Source BW File" at bounding box center [1445, 254] width 136 height 20
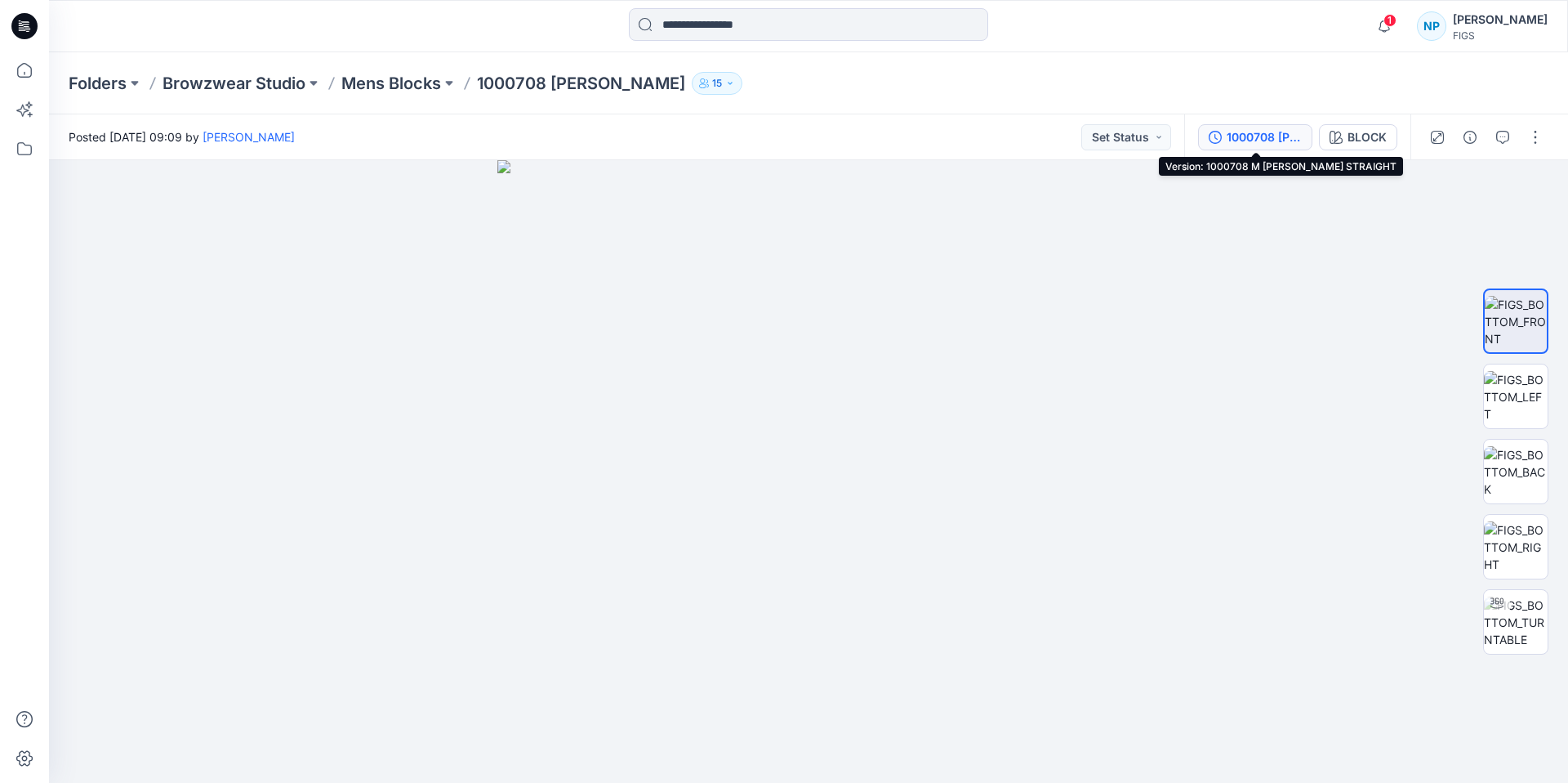
click at [1293, 139] on div "1000708 [PERSON_NAME]" at bounding box center [1264, 137] width 75 height 18
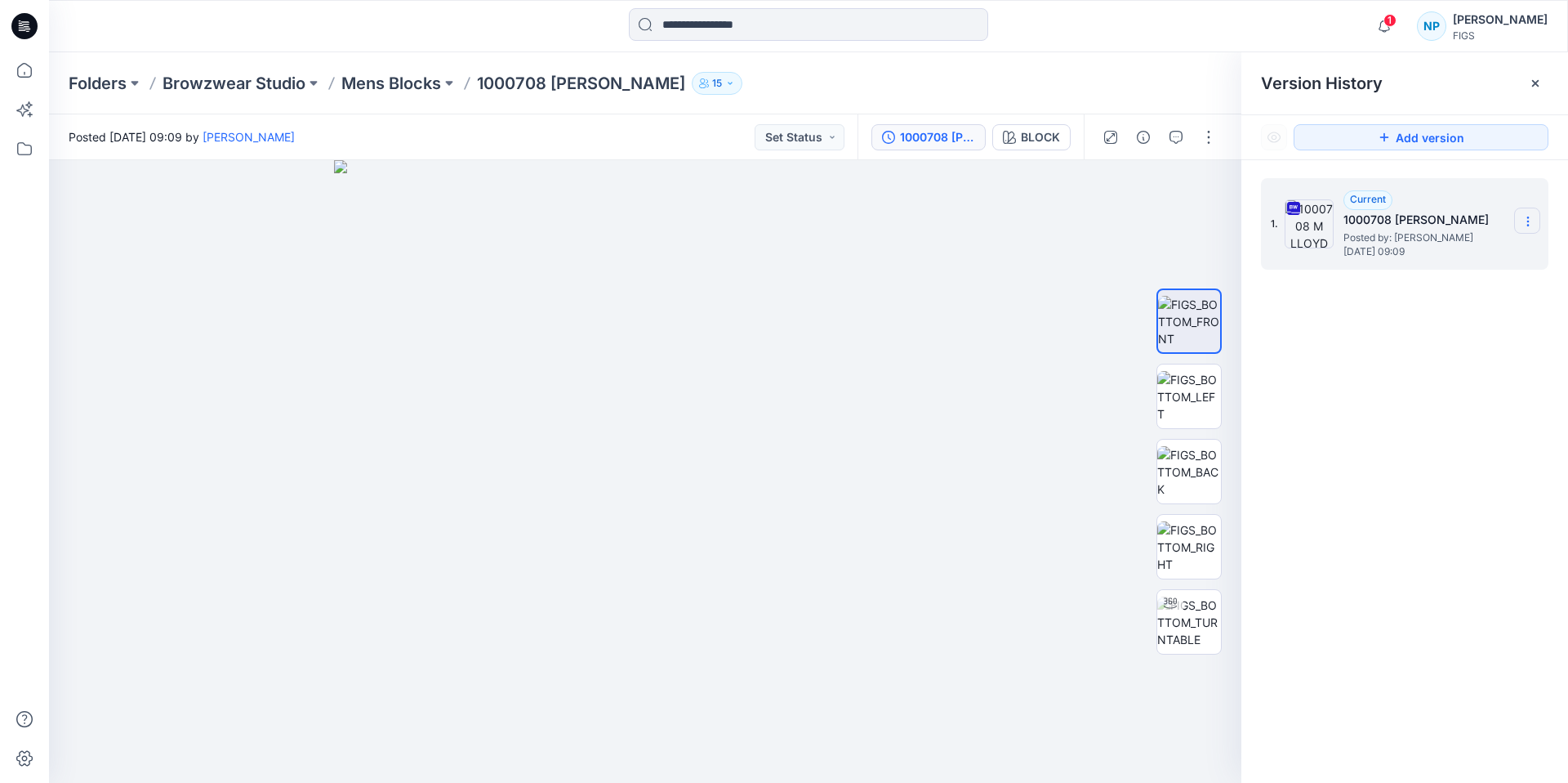
click at [1534, 222] on icon at bounding box center [1528, 221] width 13 height 13
click at [1481, 255] on span "Download Source BW File" at bounding box center [1445, 254] width 136 height 20
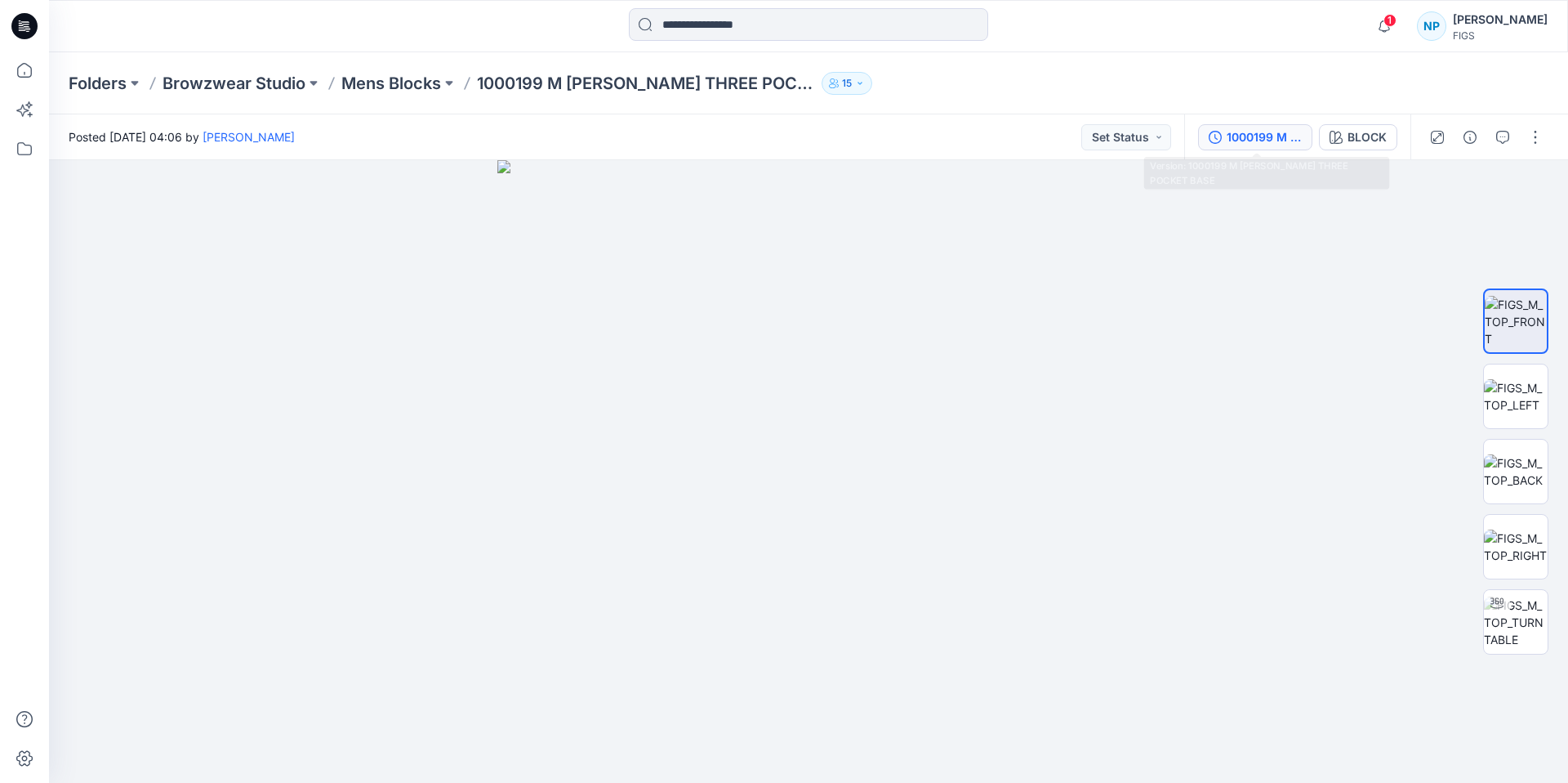
click at [1276, 129] on div "1000199 M [PERSON_NAME] THREE POCKET BASE" at bounding box center [1264, 137] width 75 height 18
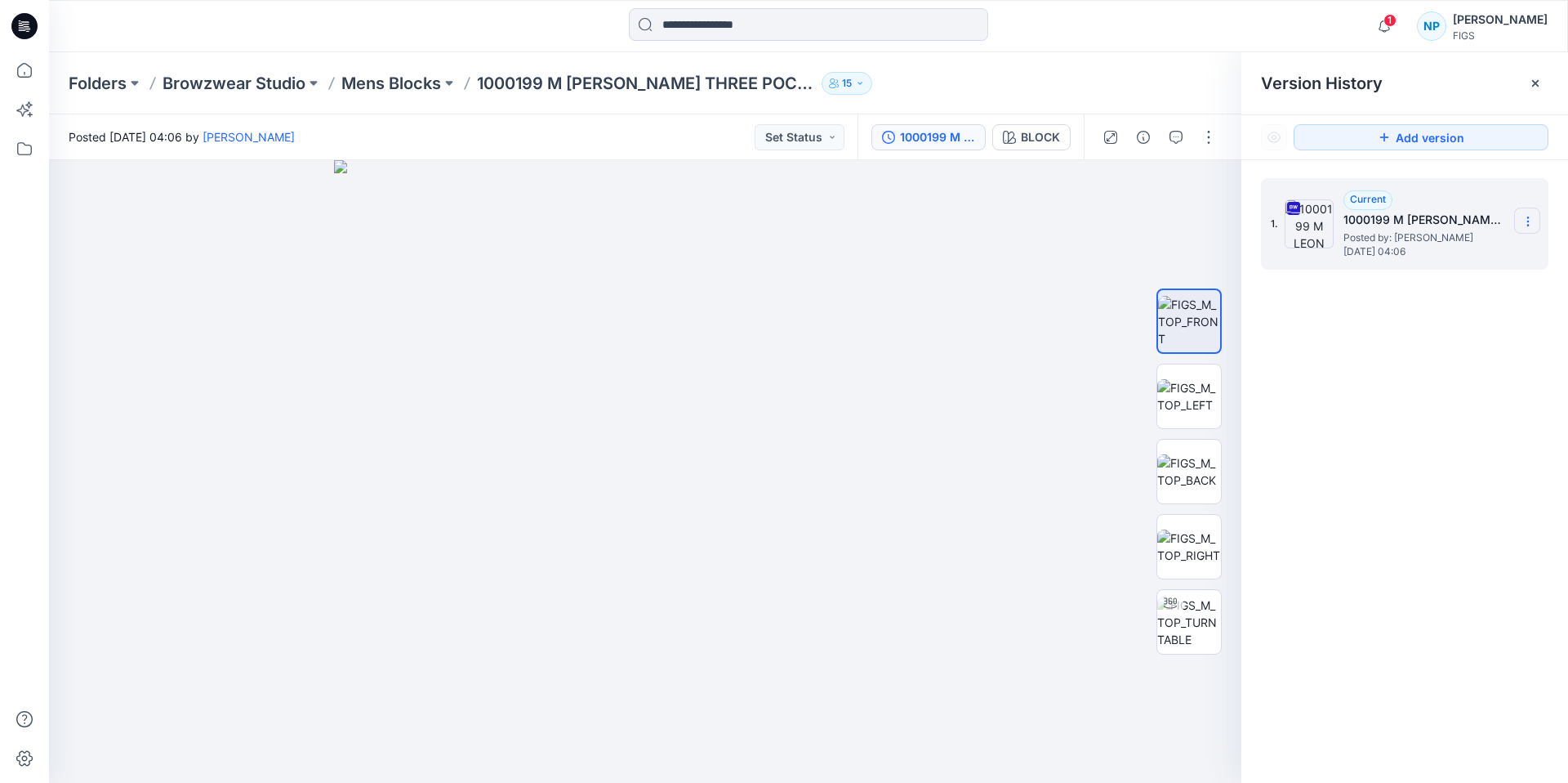
click at [1530, 215] on icon at bounding box center [1528, 221] width 13 height 13
click at [1470, 262] on span "Download Source BW File" at bounding box center [1445, 254] width 136 height 20
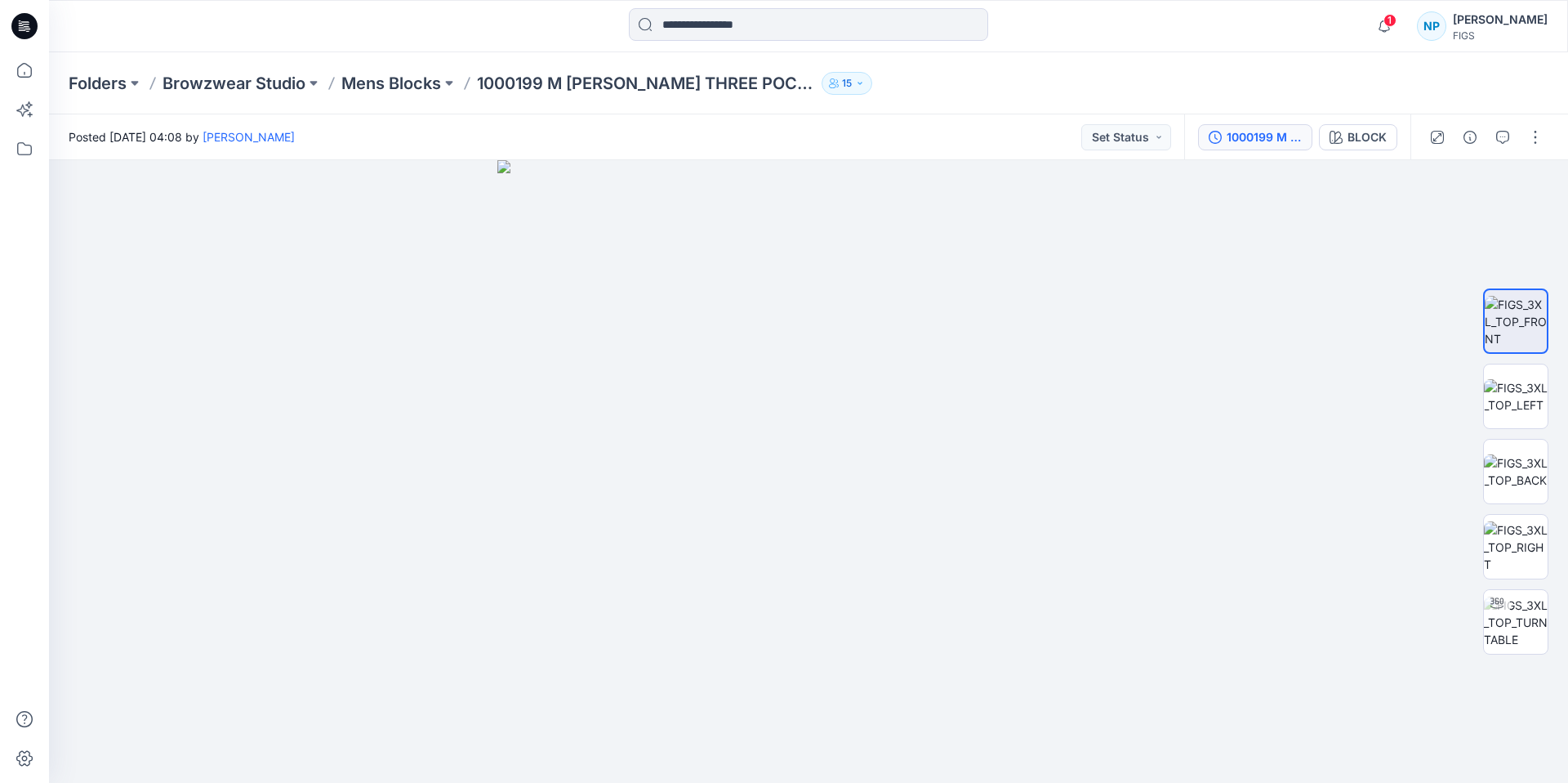
click at [1284, 133] on div "1000199 M [PERSON_NAME] THREE POCKET PLUS" at bounding box center [1264, 137] width 75 height 18
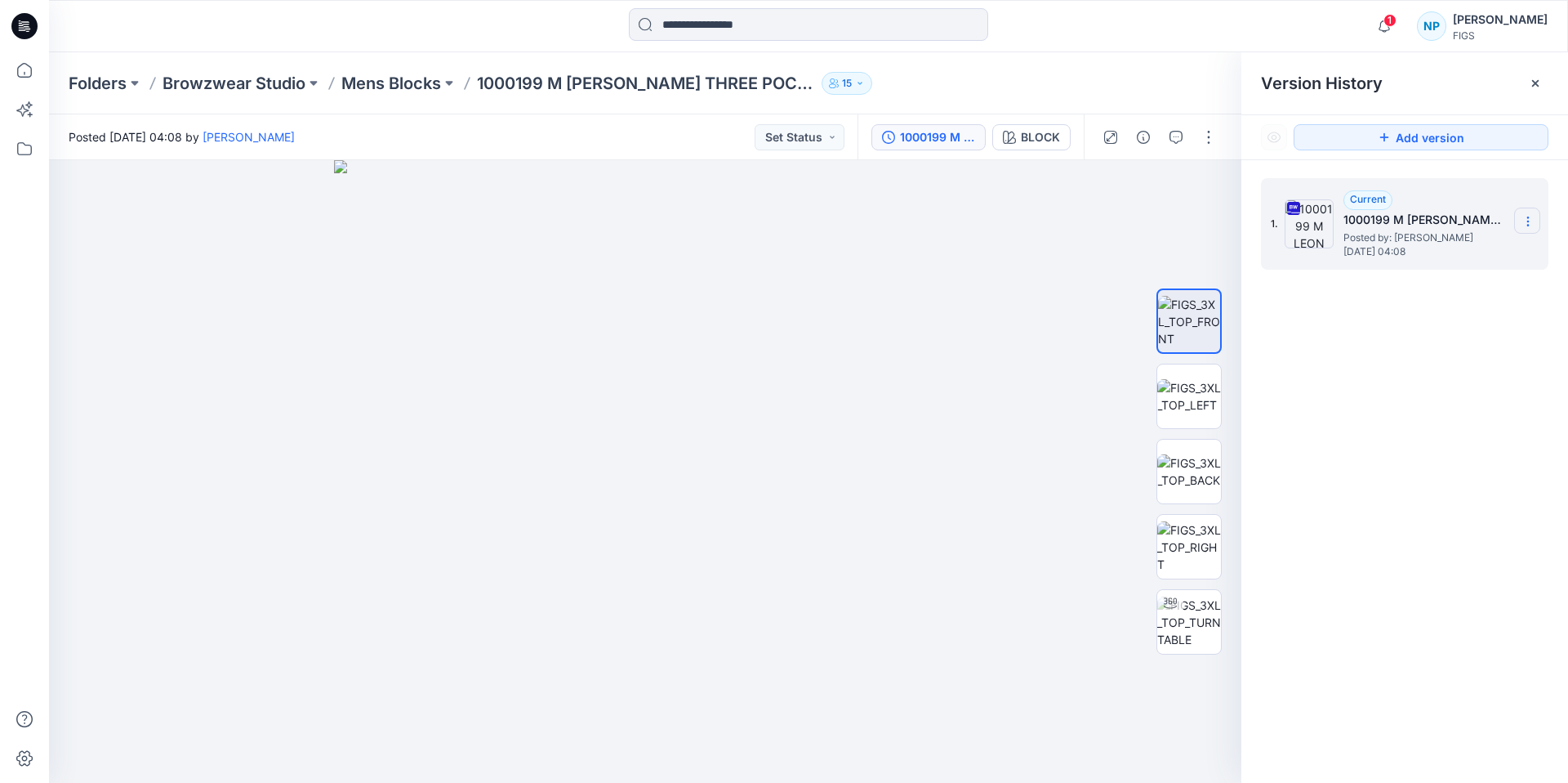
click at [1524, 221] on icon at bounding box center [1528, 221] width 13 height 13
click at [1488, 257] on span "Download Source BW File" at bounding box center [1445, 254] width 136 height 20
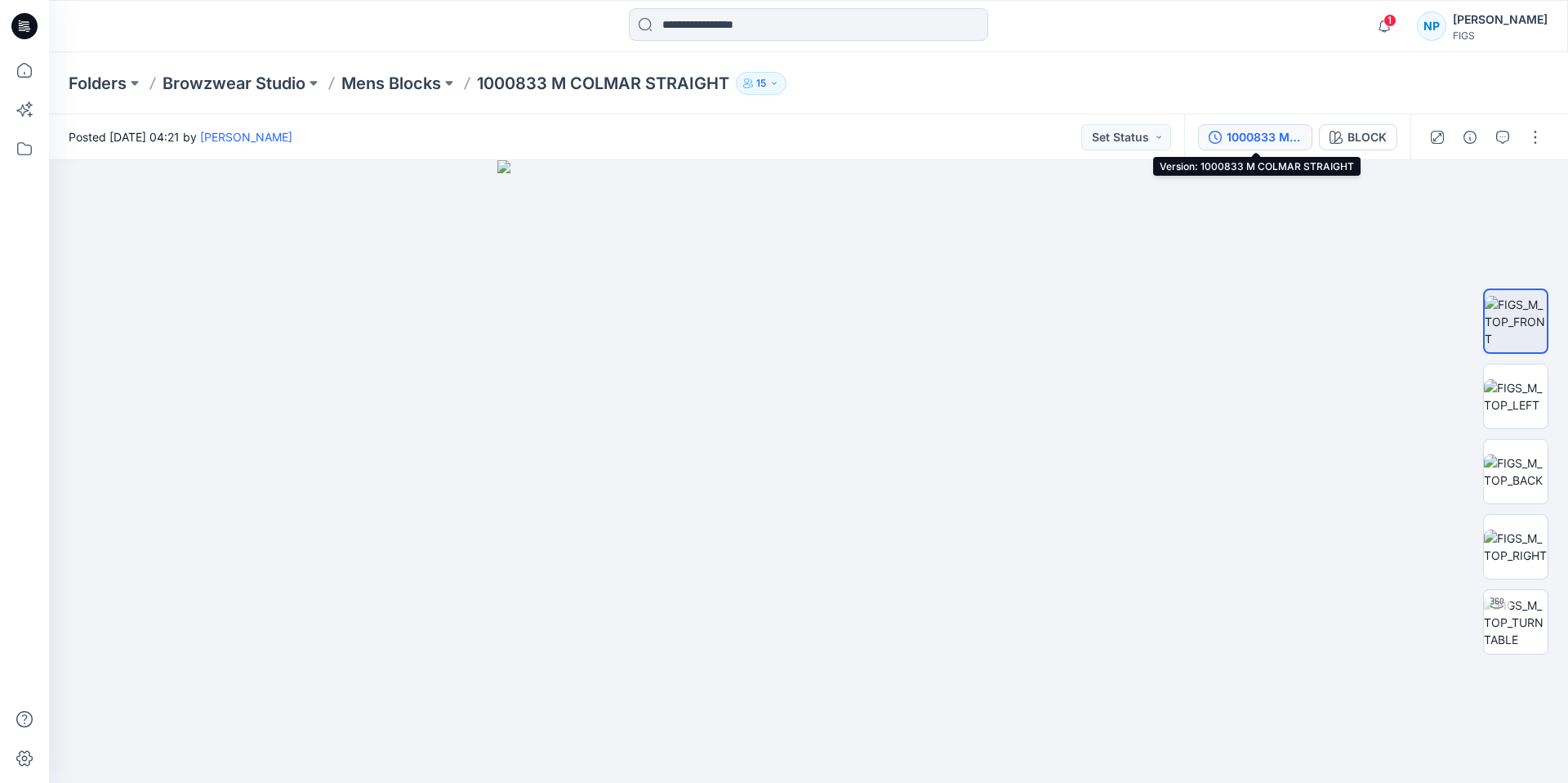
click at [1296, 136] on div "1000833 M COLMAR STRAIGHT" at bounding box center [1264, 137] width 75 height 18
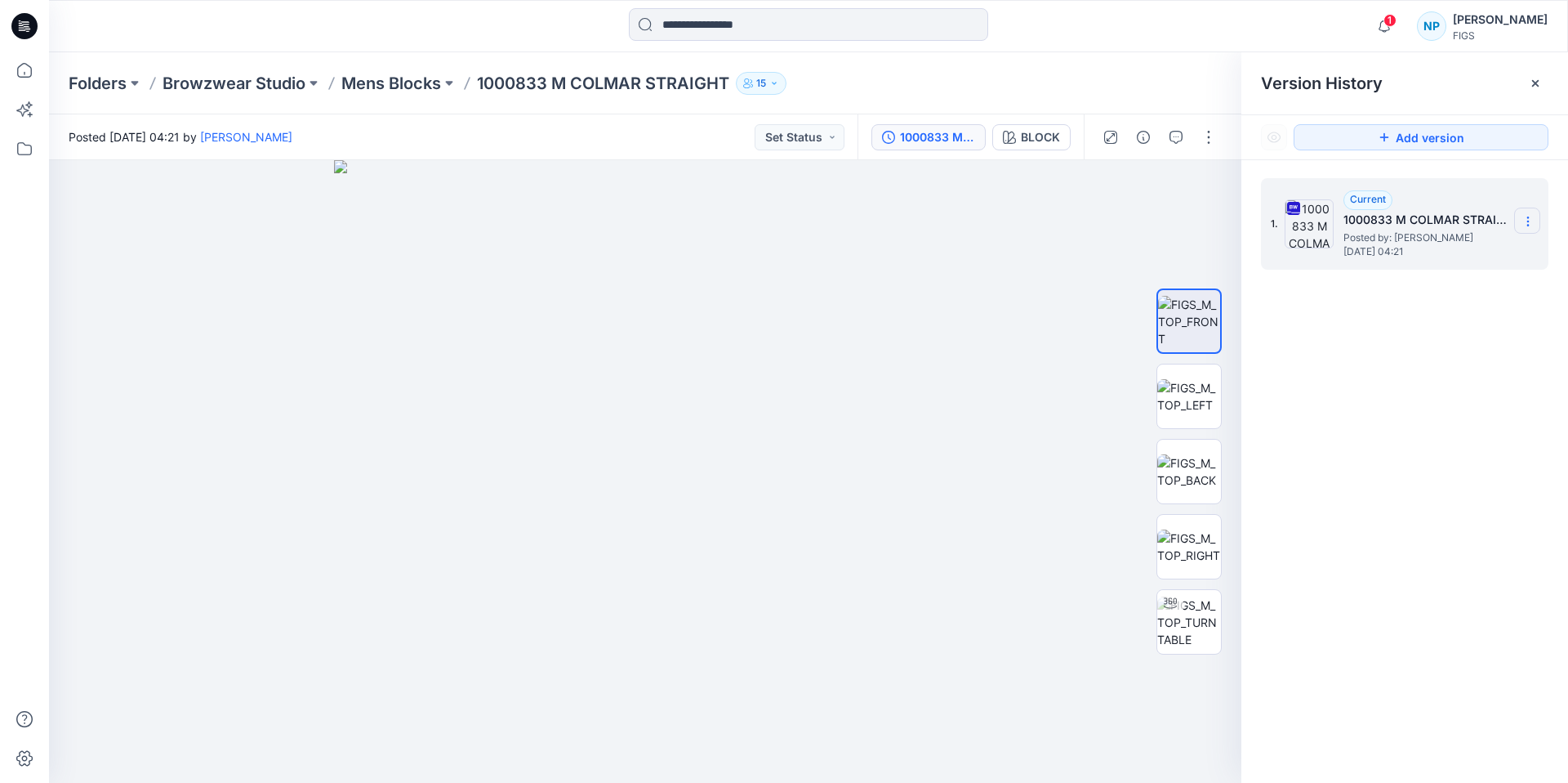
click at [1535, 226] on section at bounding box center [1527, 220] width 26 height 26
click at [1490, 257] on span "Download Source BW File" at bounding box center [1445, 254] width 136 height 20
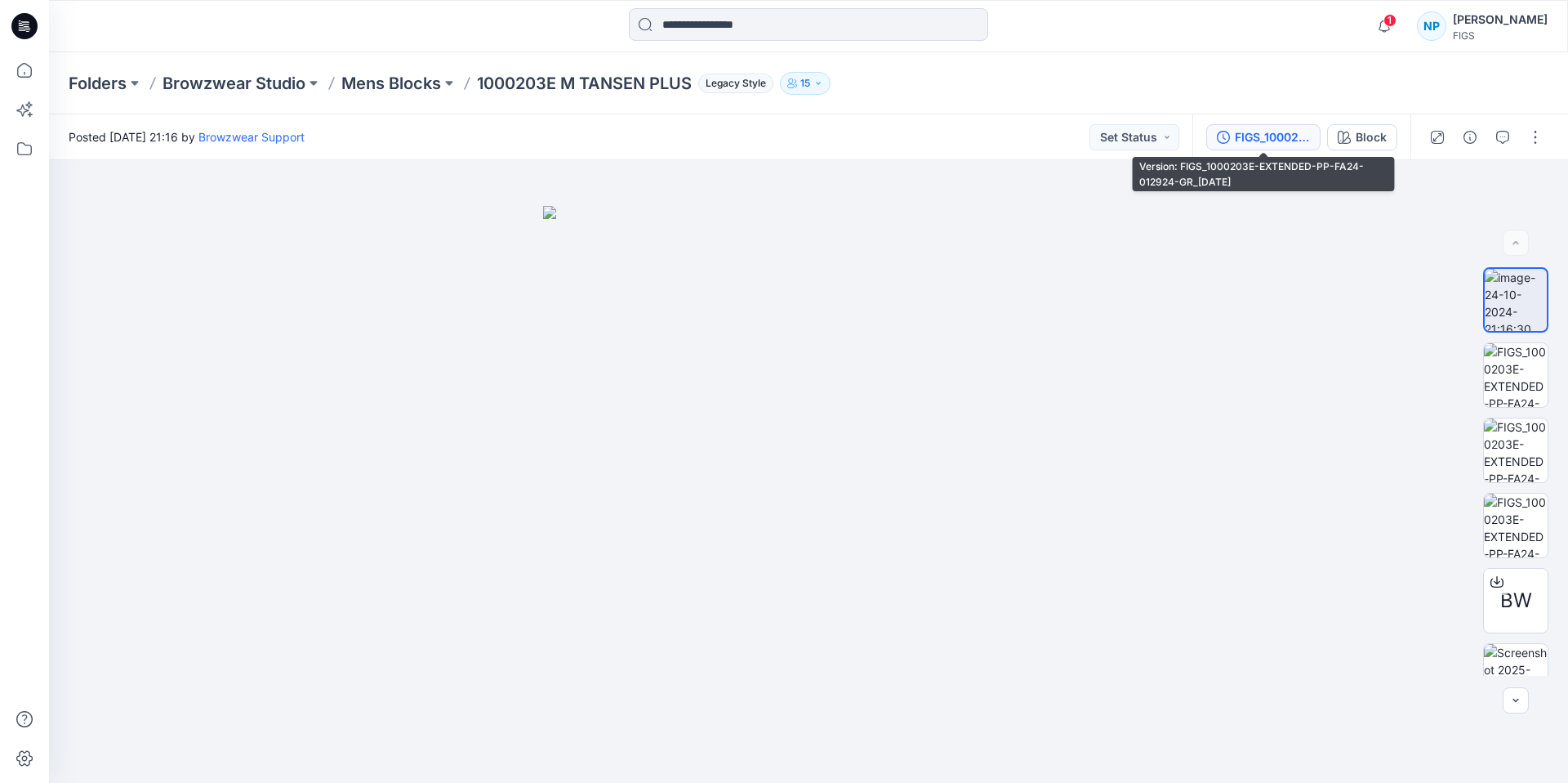
click at [1313, 141] on button "FIGS_1000203E-EXTENDED-PP-FA24-012924-GR_[DATE]" at bounding box center [1264, 137] width 115 height 26
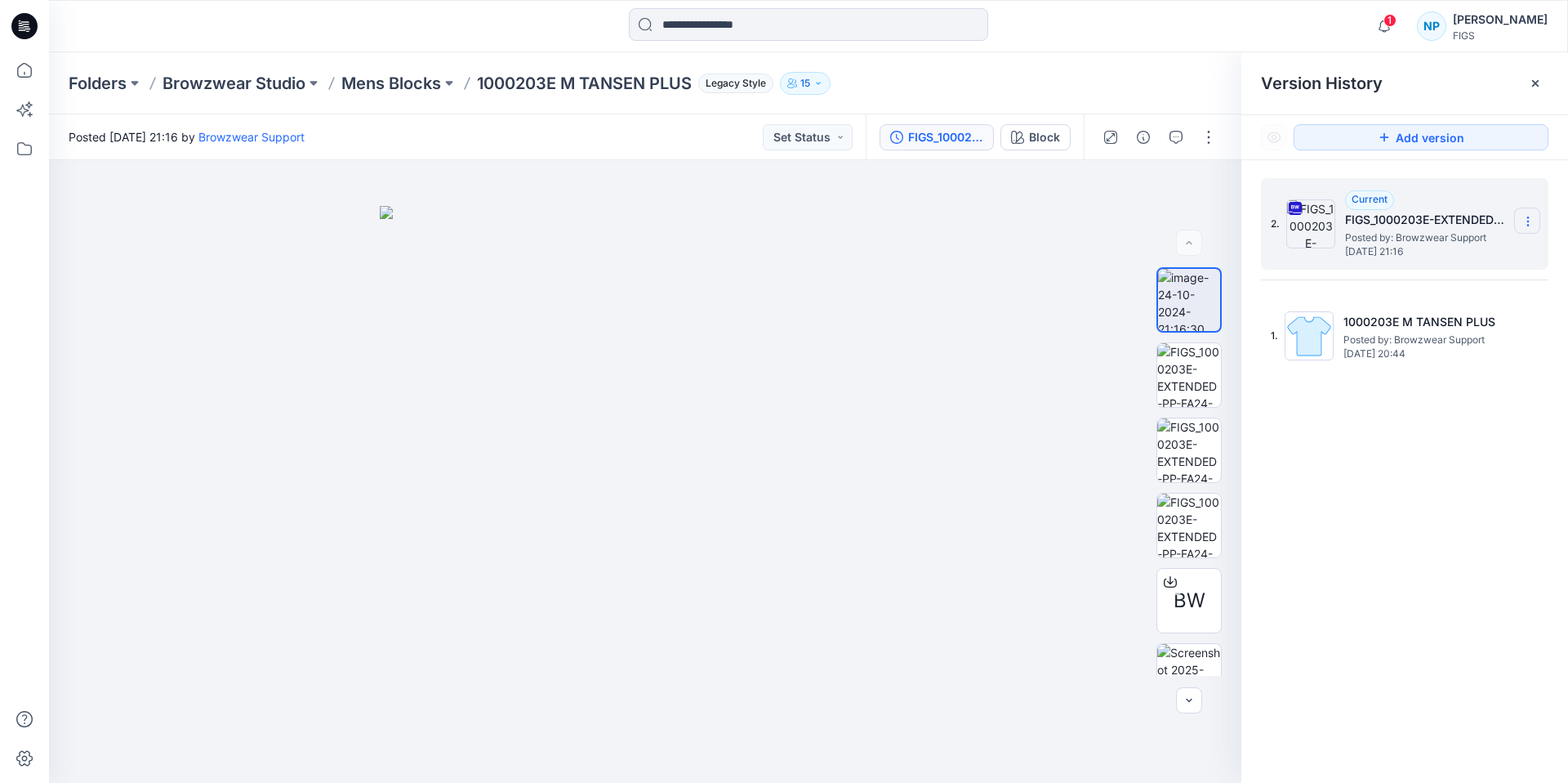
click at [1525, 226] on icon at bounding box center [1528, 221] width 13 height 13
click at [1487, 246] on span "Download Source BW File" at bounding box center [1445, 254] width 136 height 20
